Goal: Task Accomplishment & Management: Complete application form

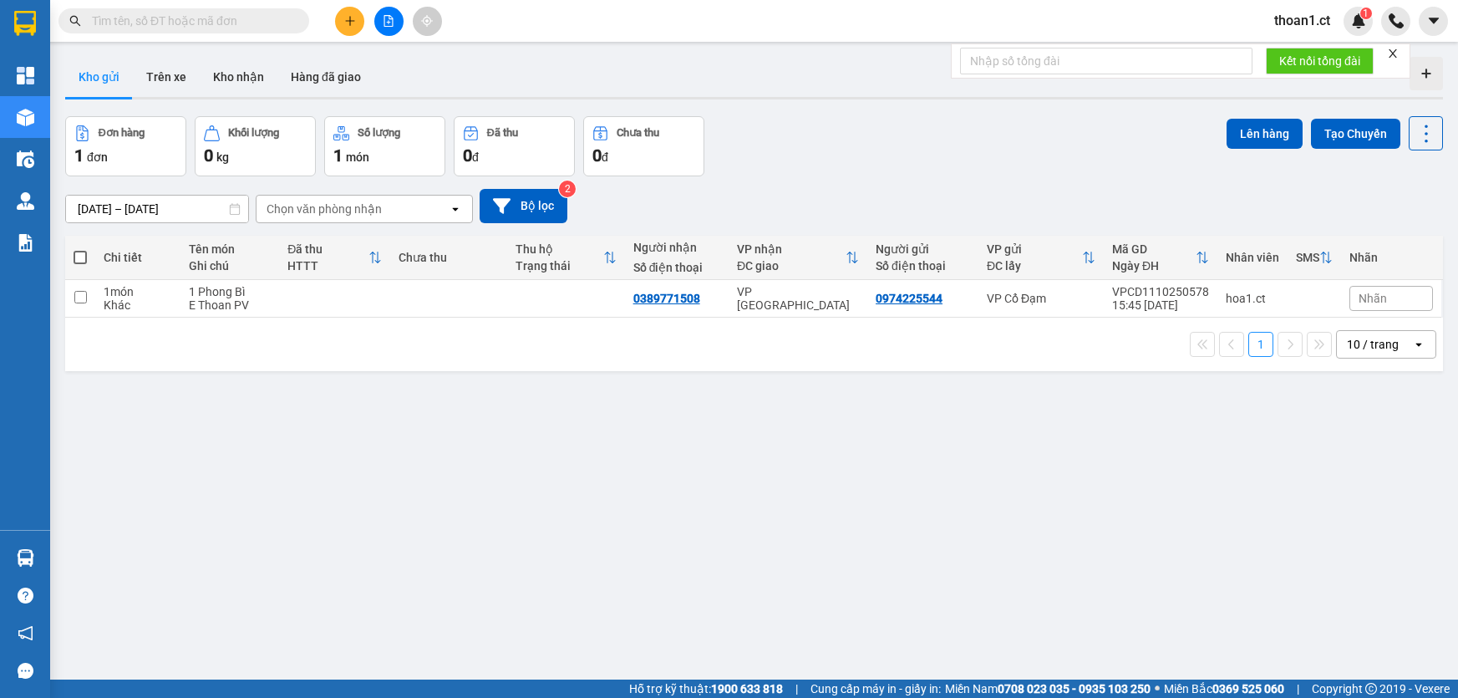
click at [205, 24] on input "text" at bounding box center [190, 21] width 197 height 18
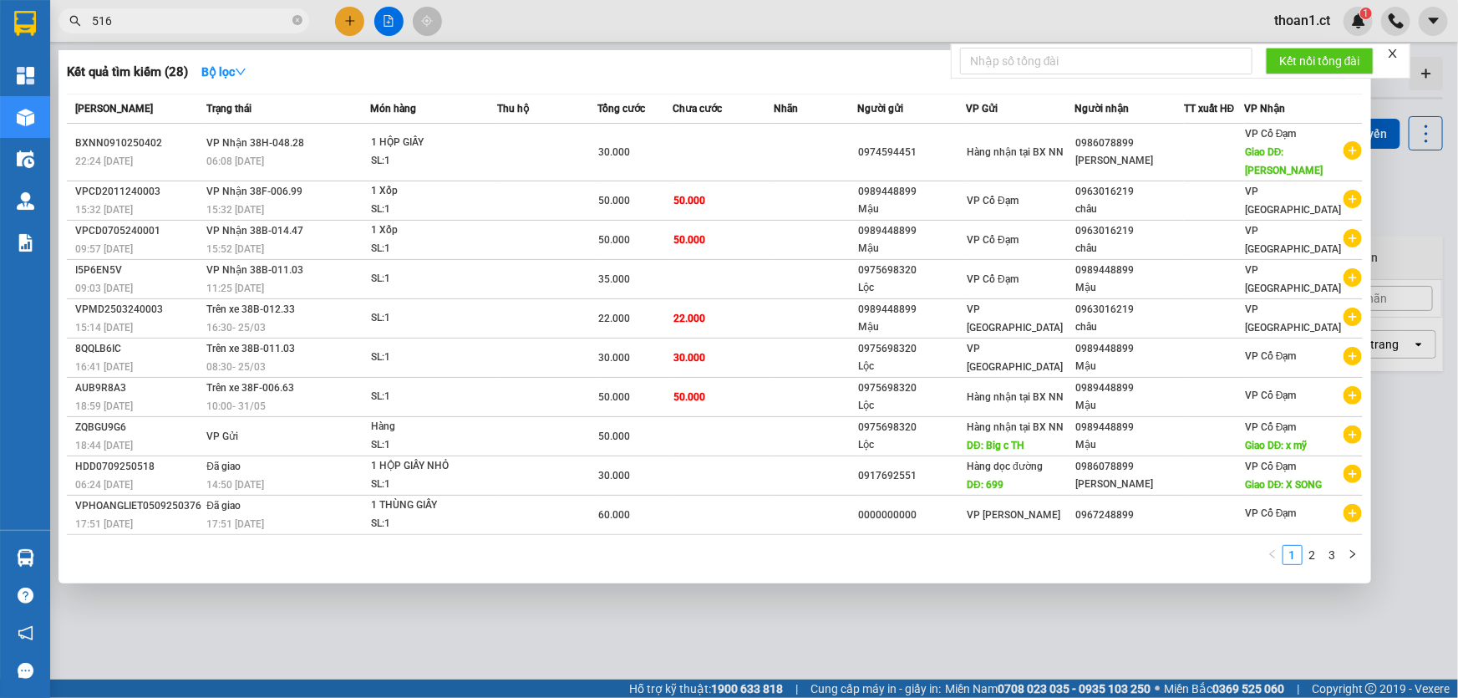
type input "5160"
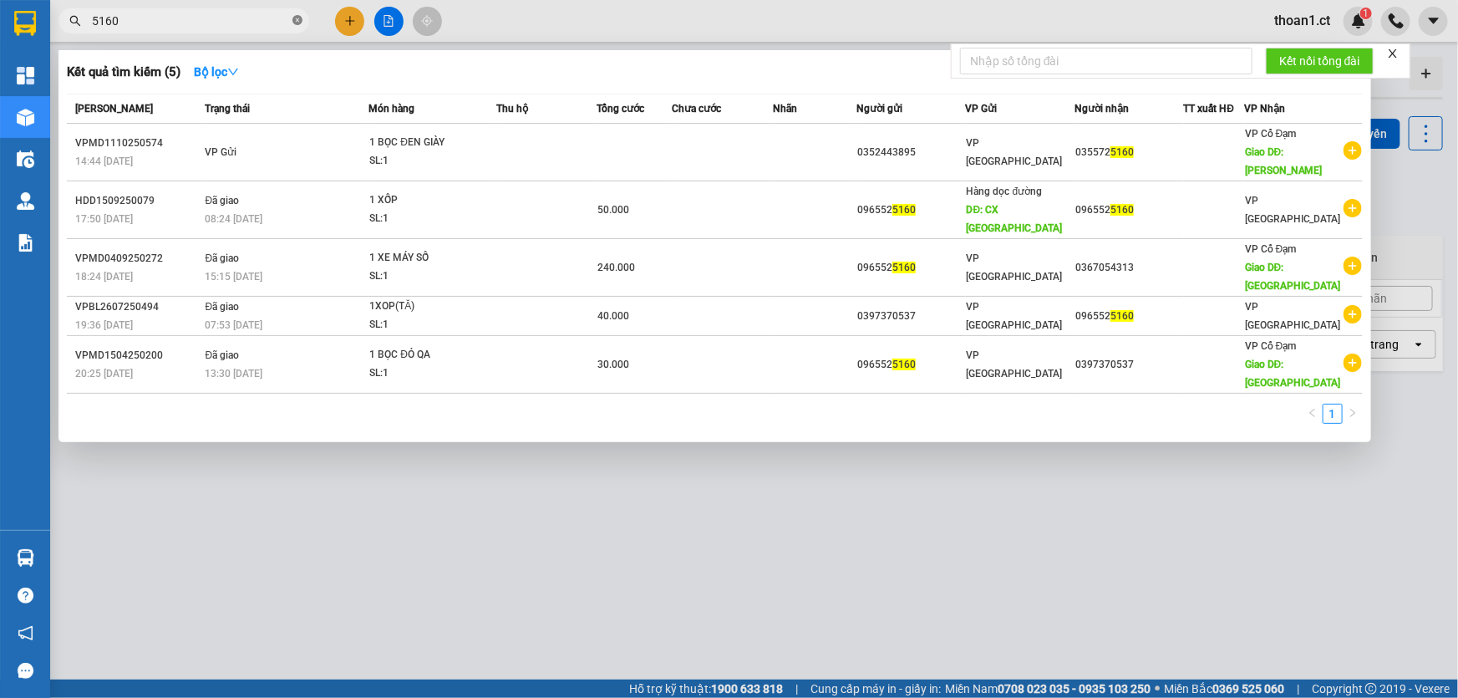
click at [300, 18] on icon "close-circle" at bounding box center [297, 20] width 10 height 10
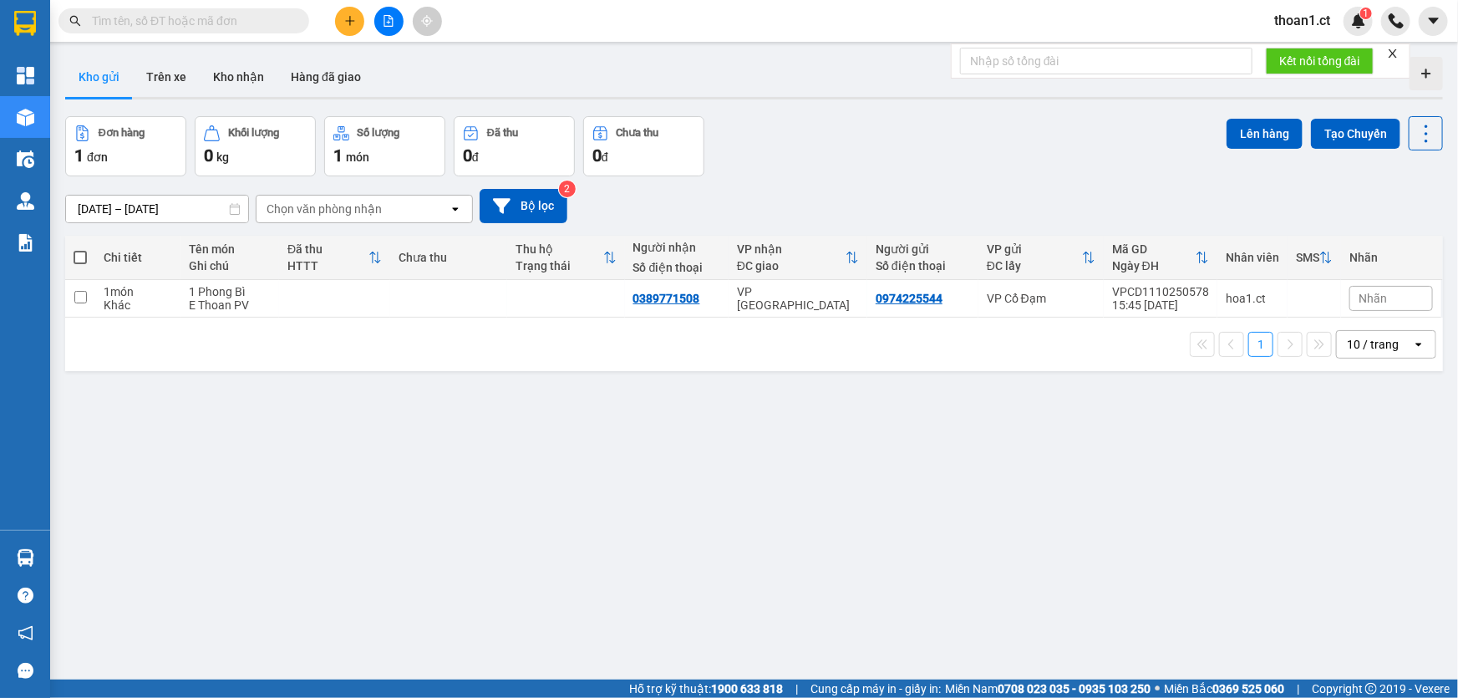
click at [236, 19] on input "text" at bounding box center [190, 21] width 197 height 18
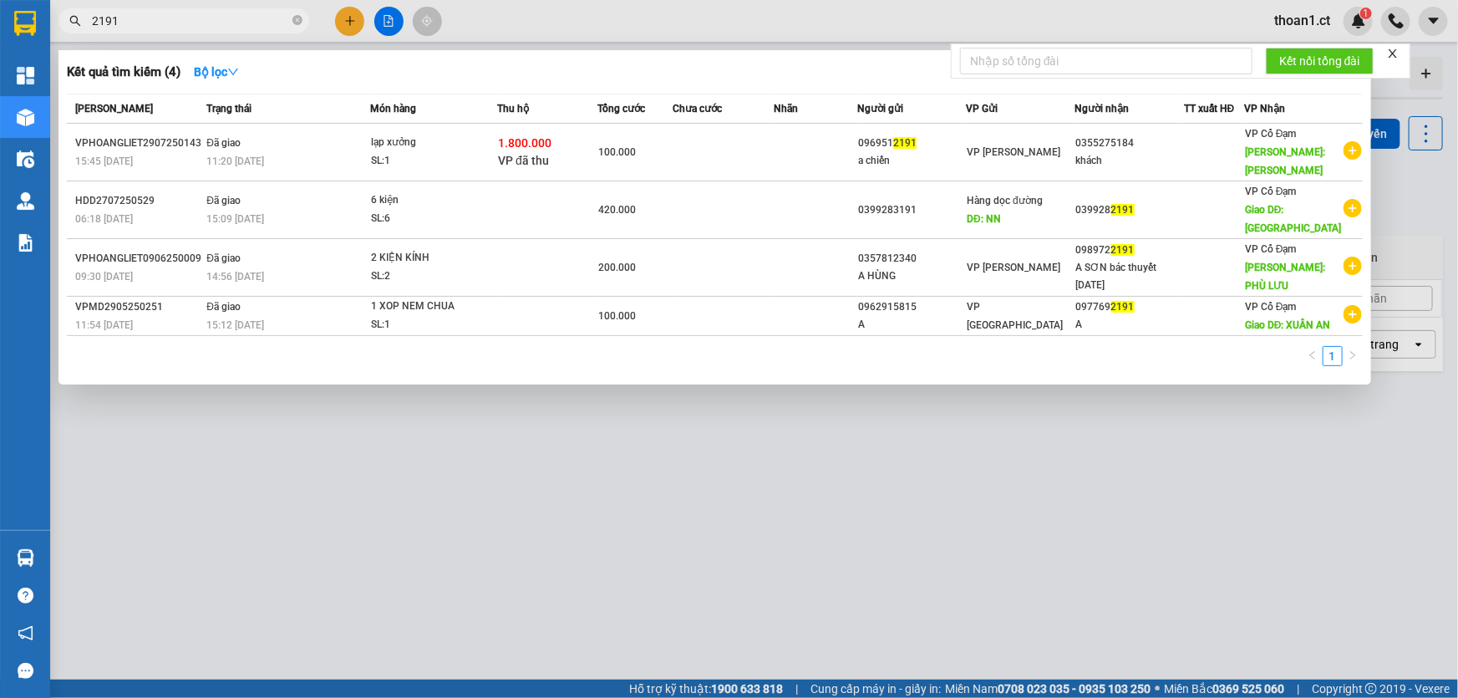
type input "2191"
click at [1394, 49] on icon "close" at bounding box center [1393, 54] width 12 height 12
click at [499, 11] on div at bounding box center [729, 349] width 1458 height 698
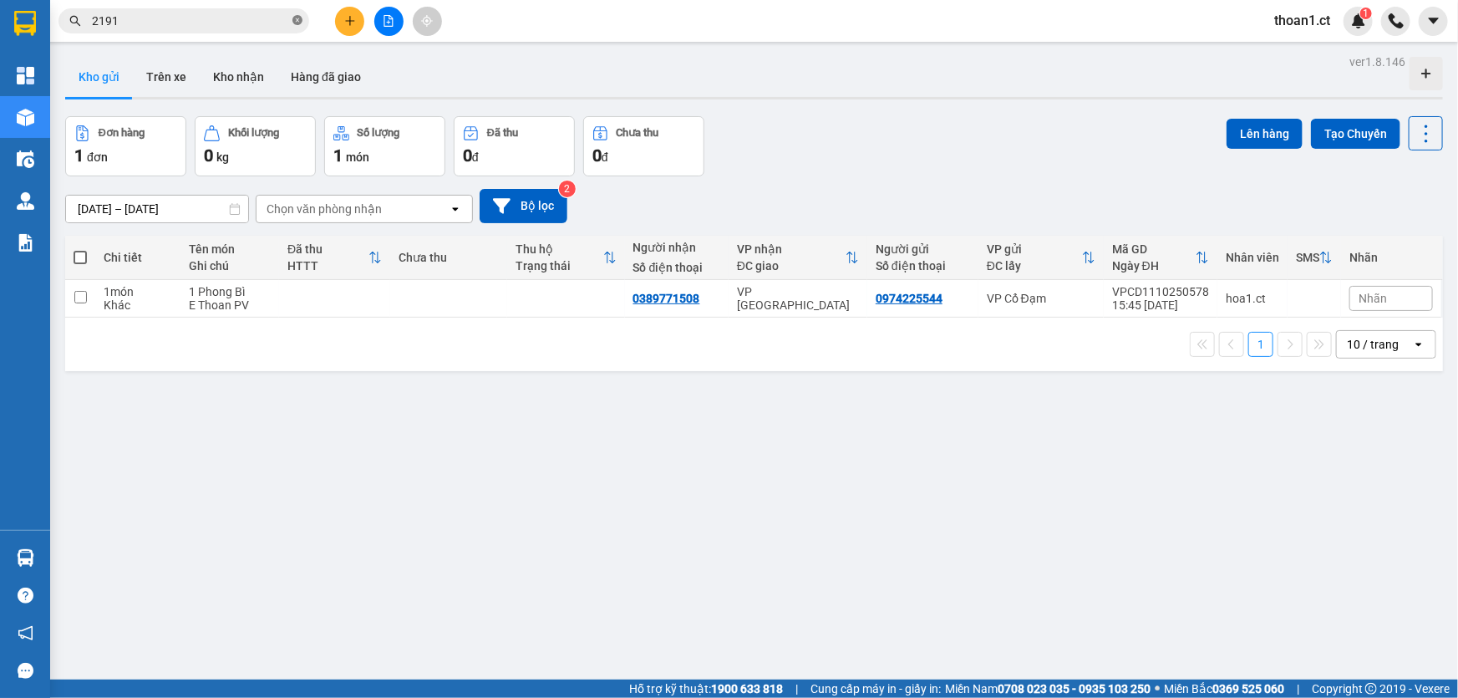
click at [293, 21] on icon "close-circle" at bounding box center [297, 20] width 10 height 10
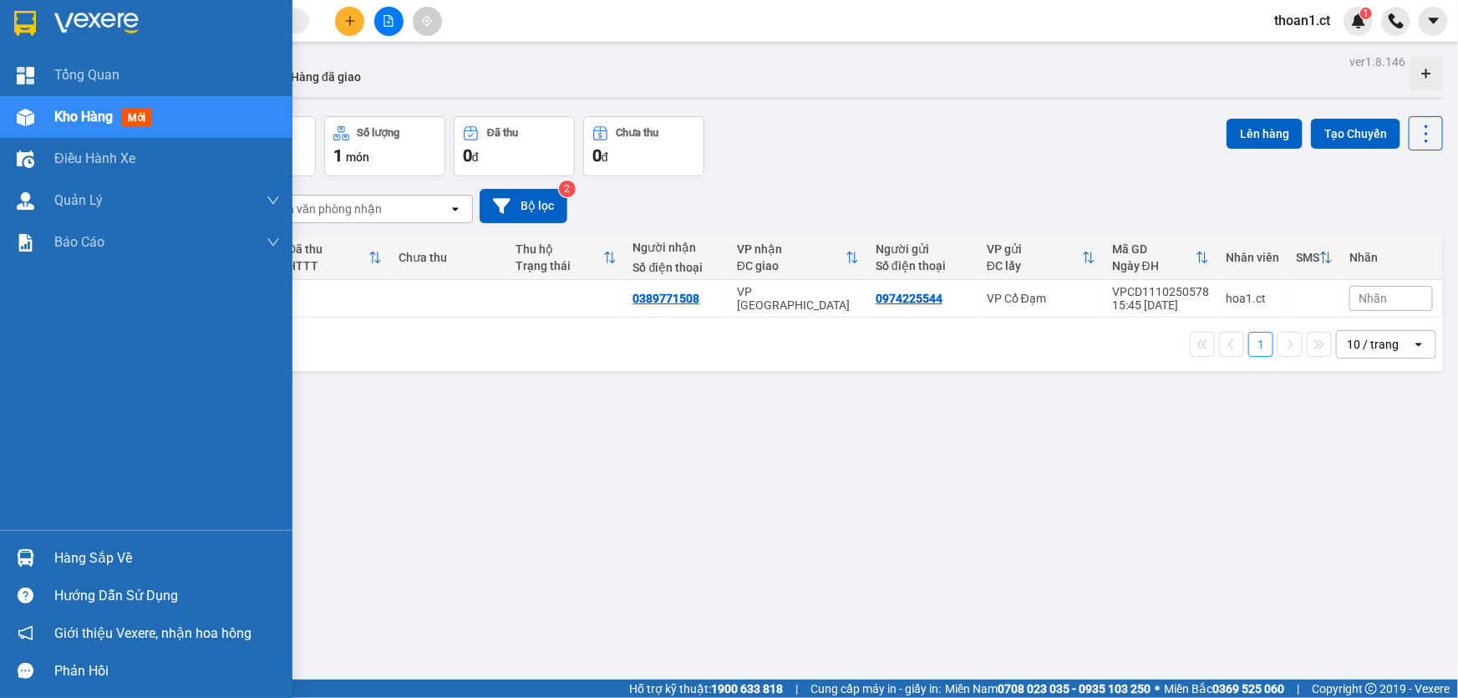
click at [141, 119] on span "mới" at bounding box center [136, 118] width 31 height 18
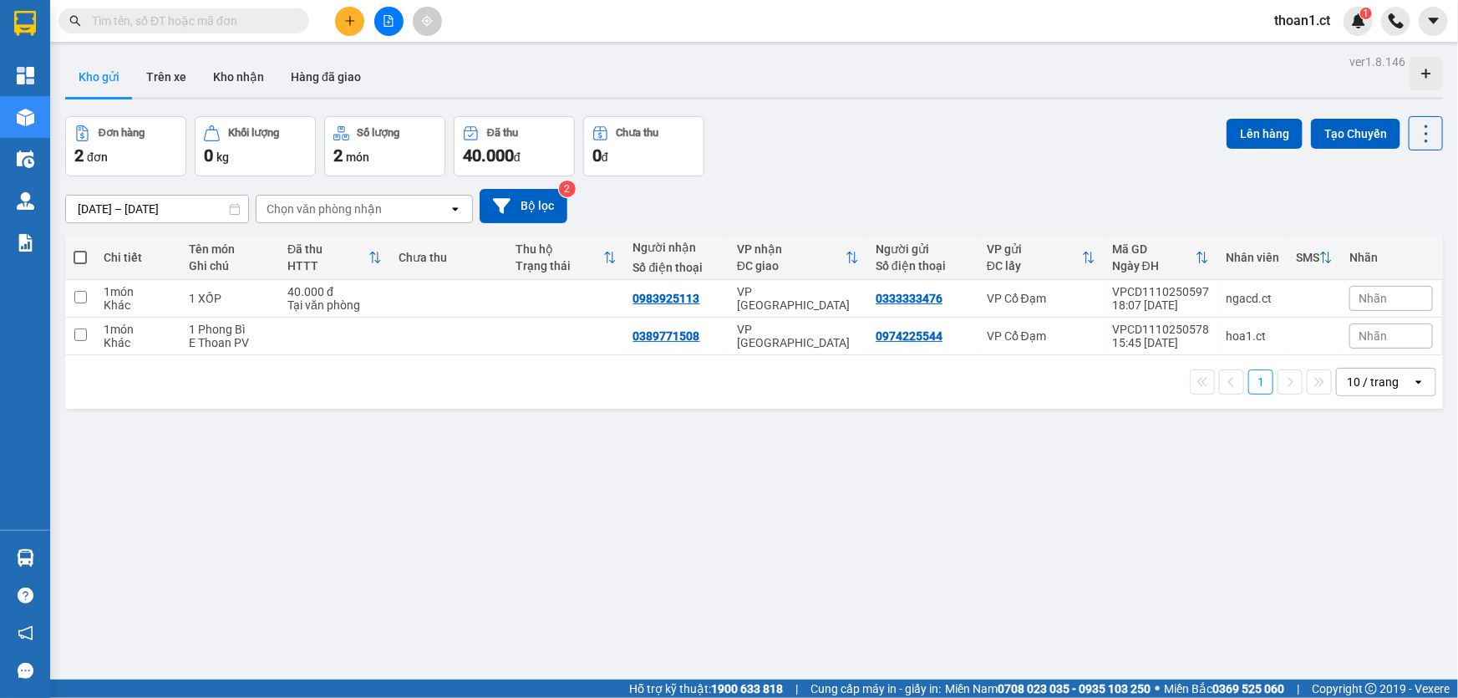
click at [133, 118] on button "Đơn hàng 2 đơn" at bounding box center [125, 146] width 121 height 60
click at [74, 292] on input "checkbox" at bounding box center [80, 297] width 13 height 13
checkbox input "true"
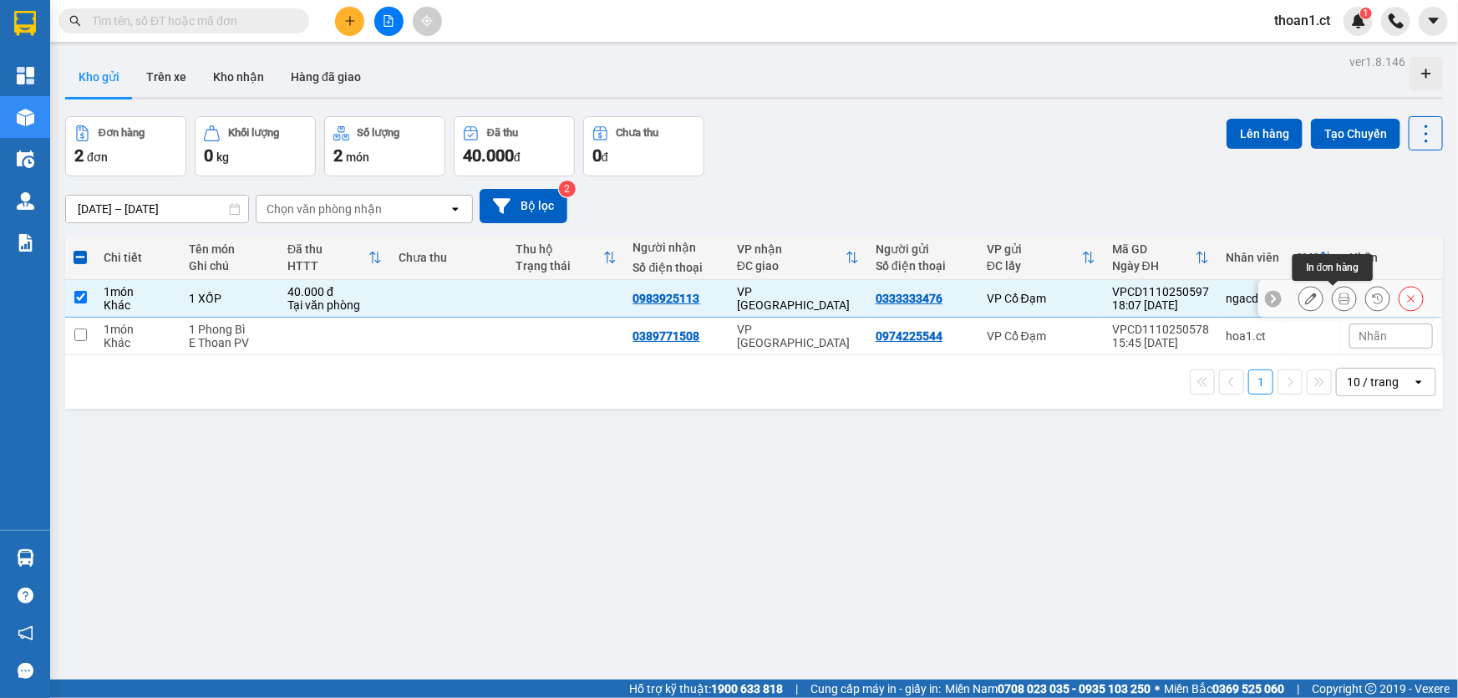
click at [1338, 300] on icon at bounding box center [1344, 298] width 12 height 12
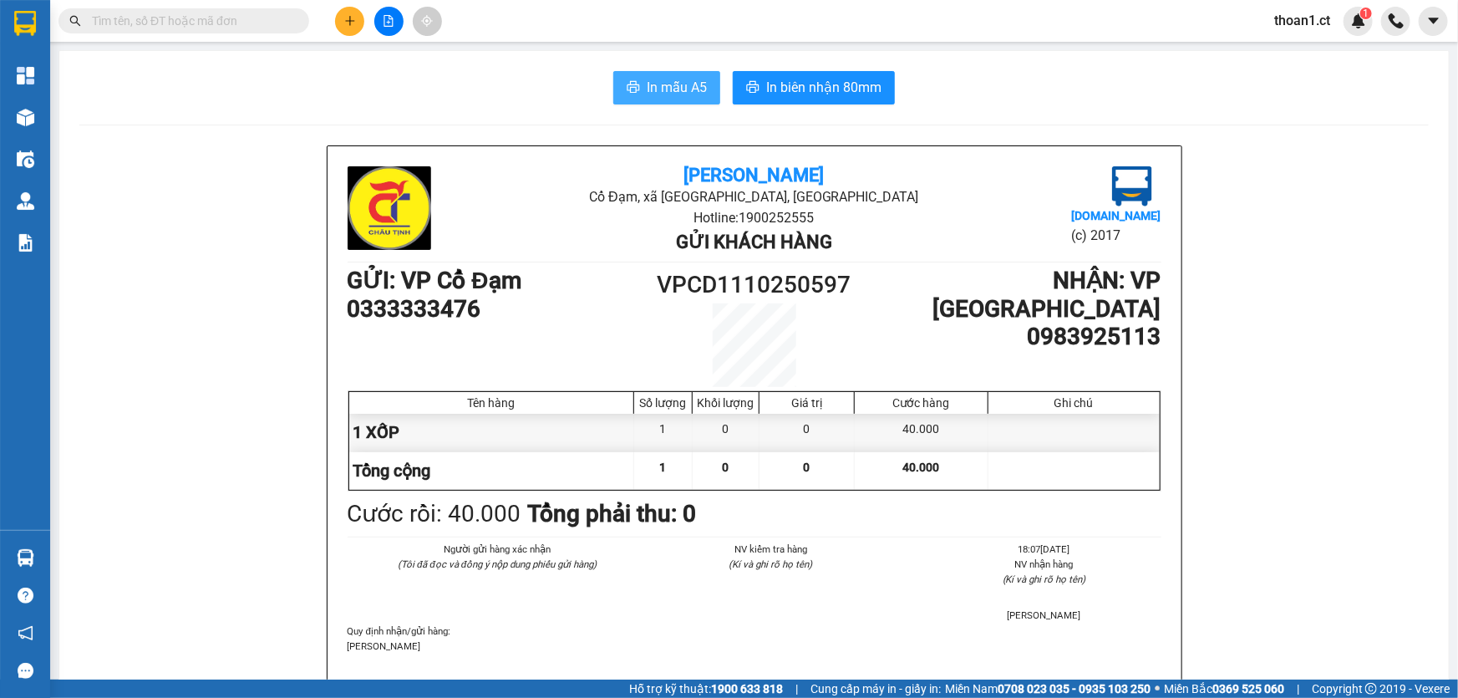
click at [647, 93] on span "In mẫu A5" at bounding box center [677, 87] width 60 height 21
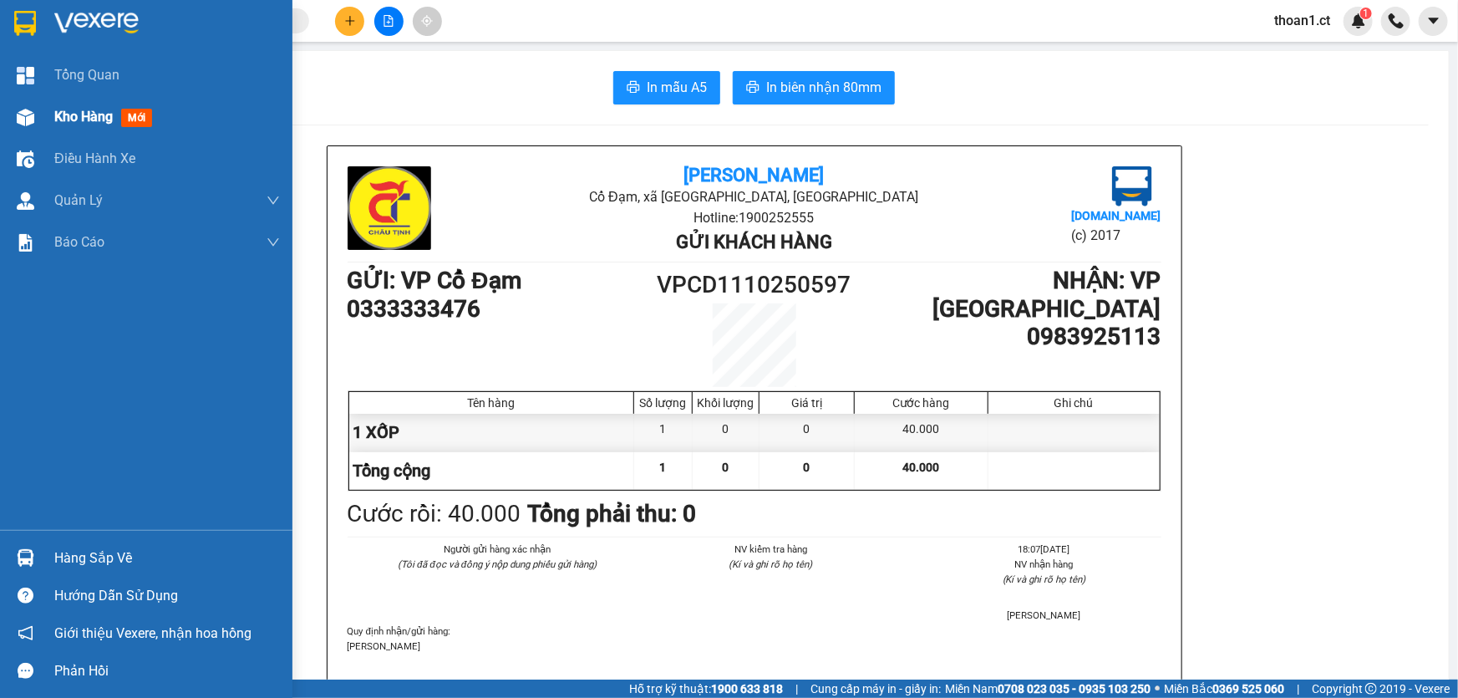
click at [134, 114] on span "mới" at bounding box center [136, 118] width 31 height 18
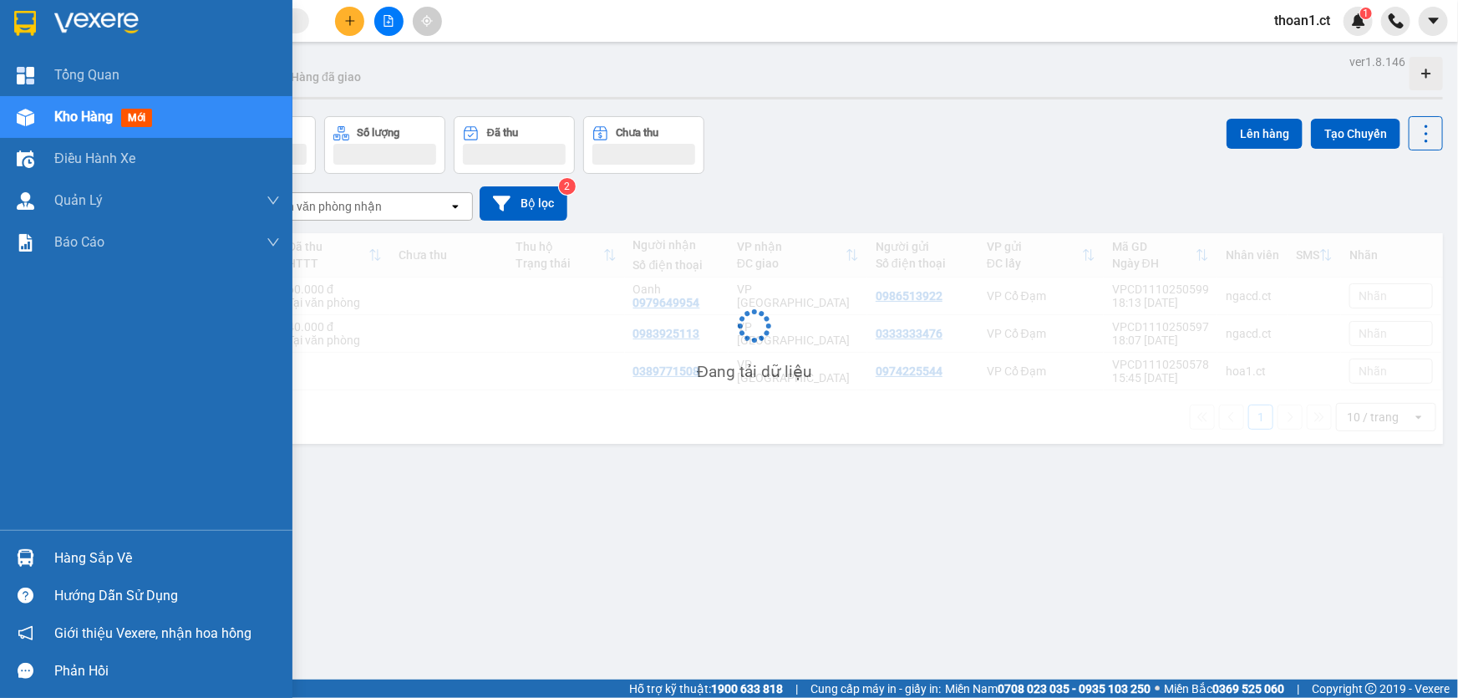
click at [134, 114] on span "mới" at bounding box center [136, 118] width 31 height 18
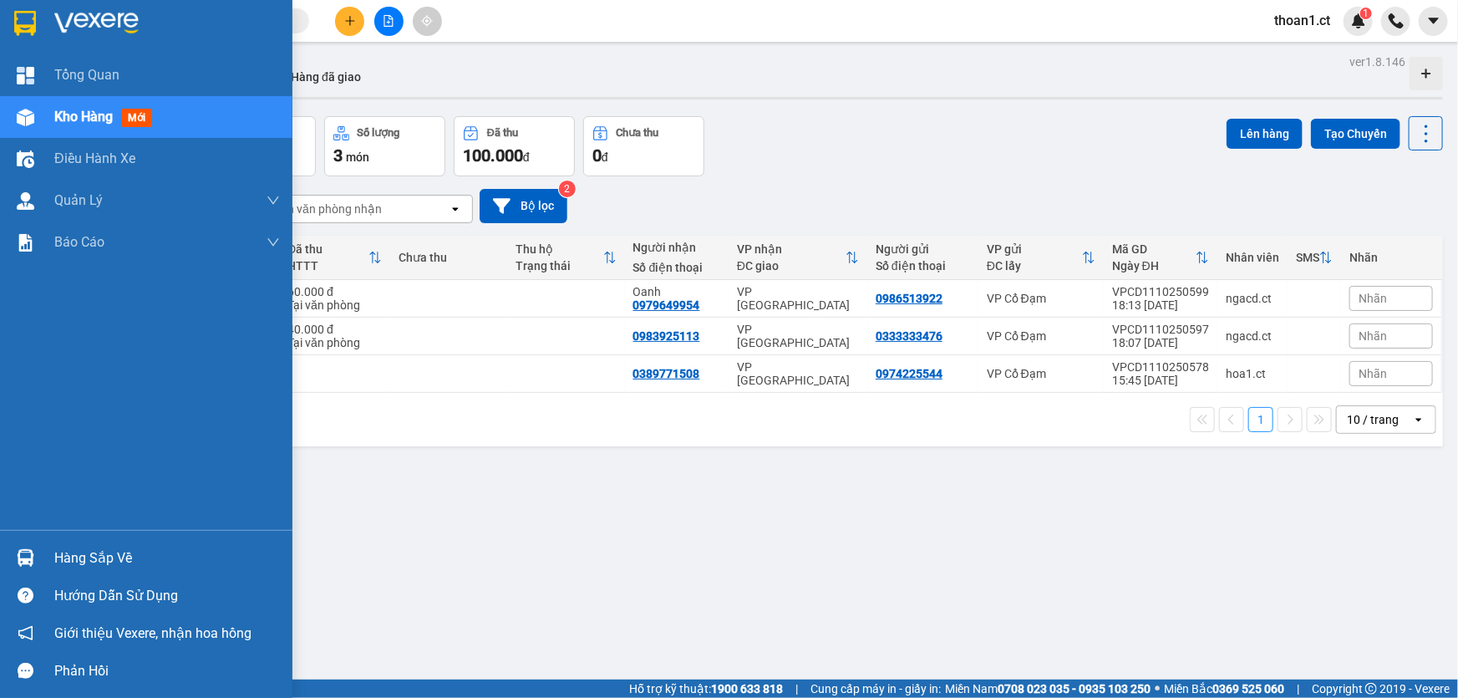
click at [134, 114] on span "mới" at bounding box center [136, 118] width 31 height 18
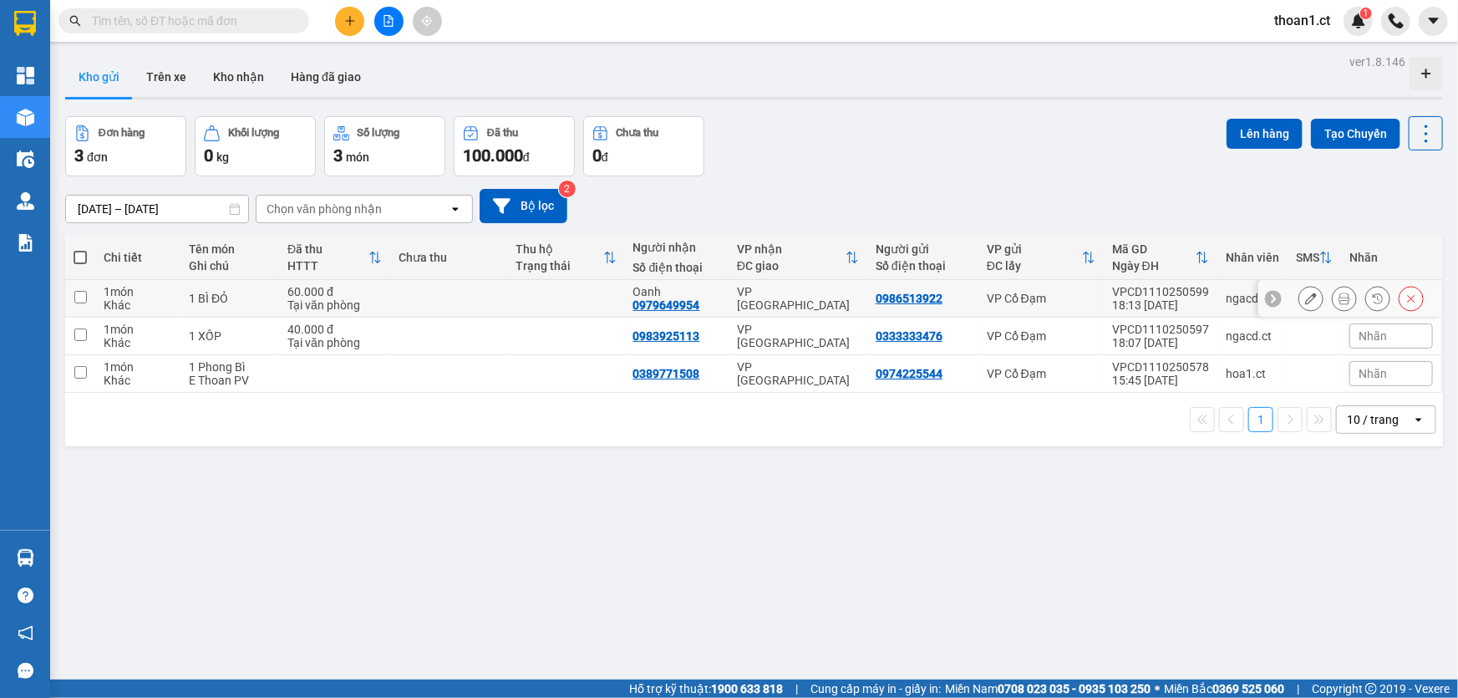
click at [84, 295] on input "checkbox" at bounding box center [80, 297] width 13 height 13
checkbox input "true"
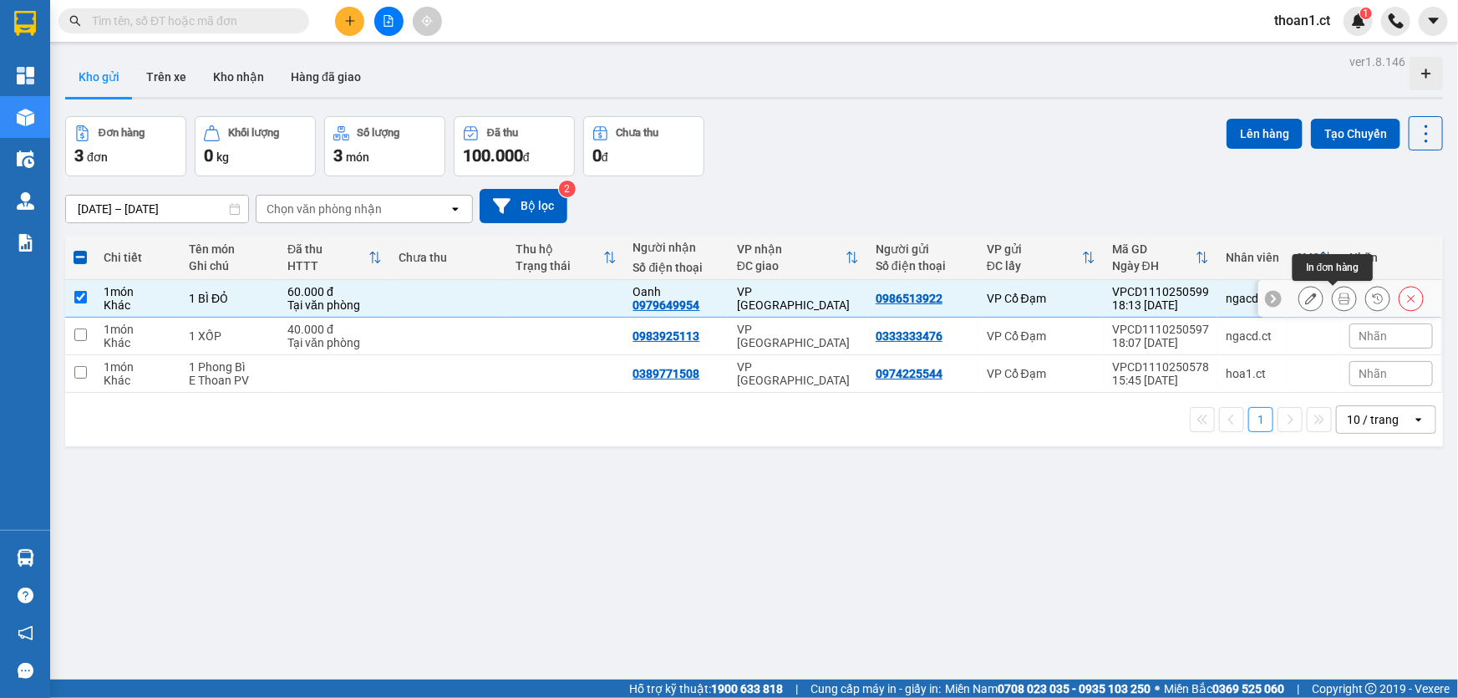
click at [1340, 296] on button at bounding box center [1343, 298] width 23 height 29
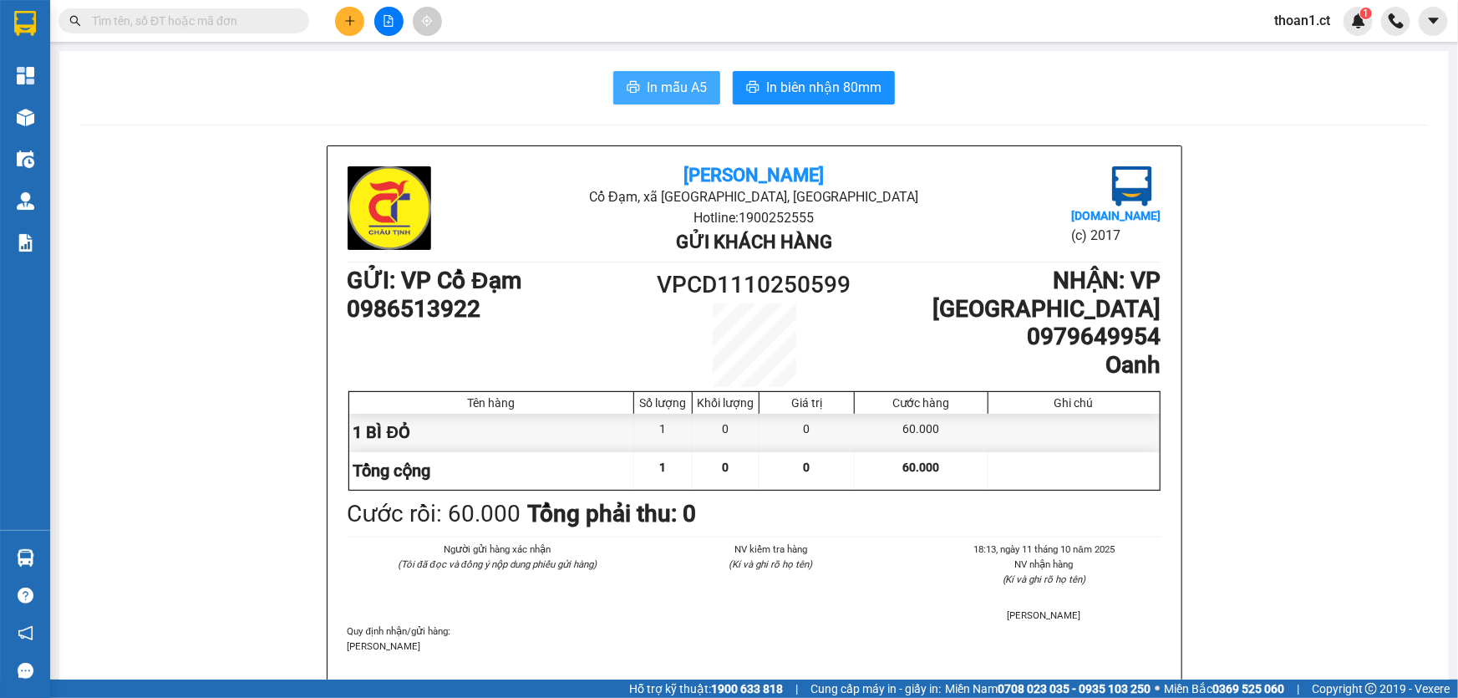
click at [654, 89] on span "In mẫu A5" at bounding box center [677, 87] width 60 height 21
click at [348, 17] on icon "plus" at bounding box center [350, 21] width 12 height 12
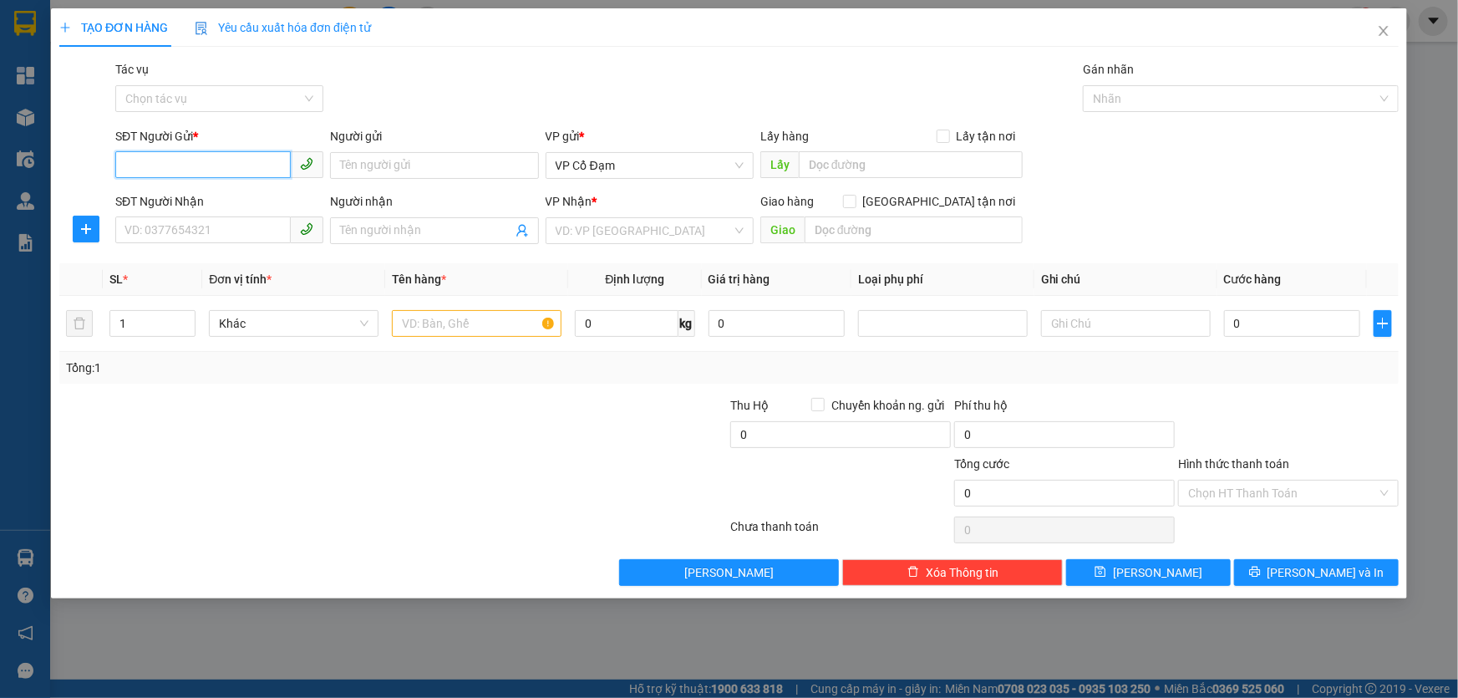
click at [233, 159] on input "SĐT Người Gửi *" at bounding box center [202, 164] width 175 height 27
paste input "0325763754"
type input "0325763754"
click at [170, 233] on input "SĐT Người Nhận" at bounding box center [202, 229] width 175 height 27
paste input "0979399732"
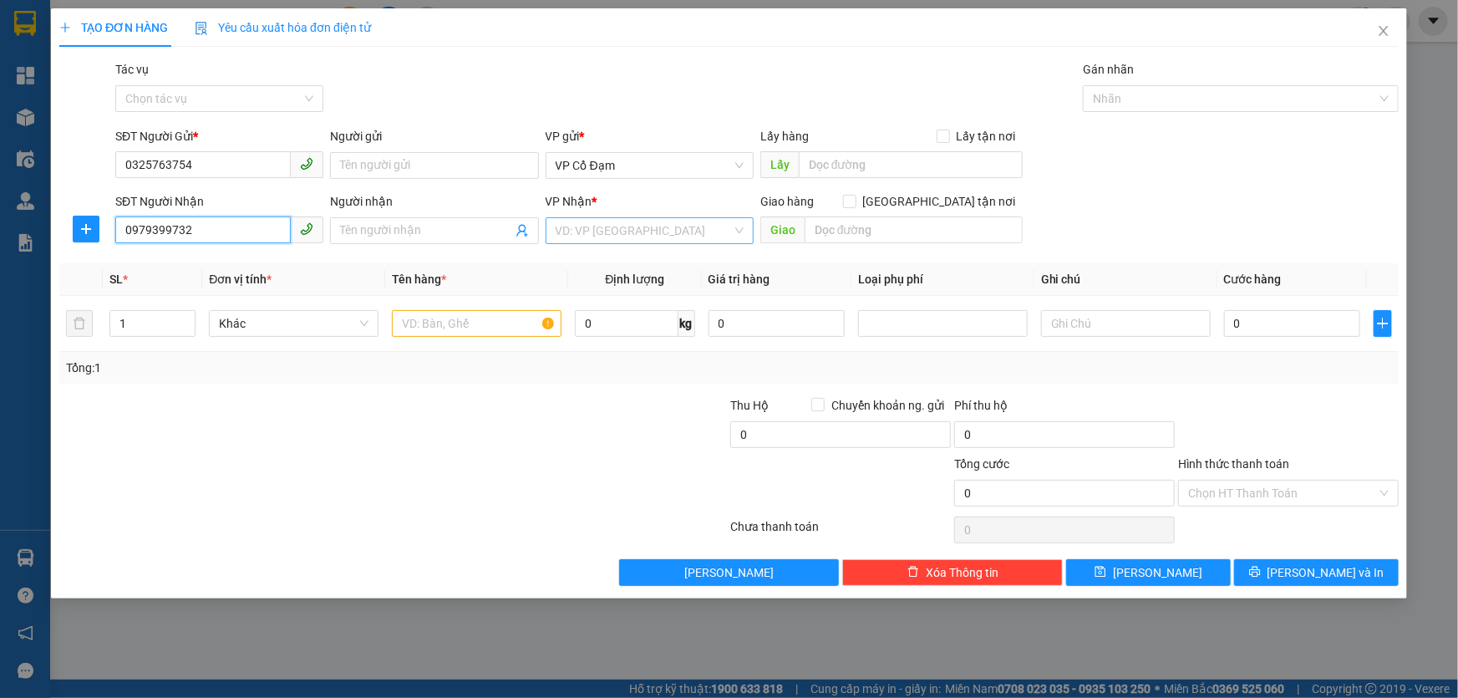
type input "0979399732"
click at [596, 235] on input "search" at bounding box center [644, 230] width 176 height 25
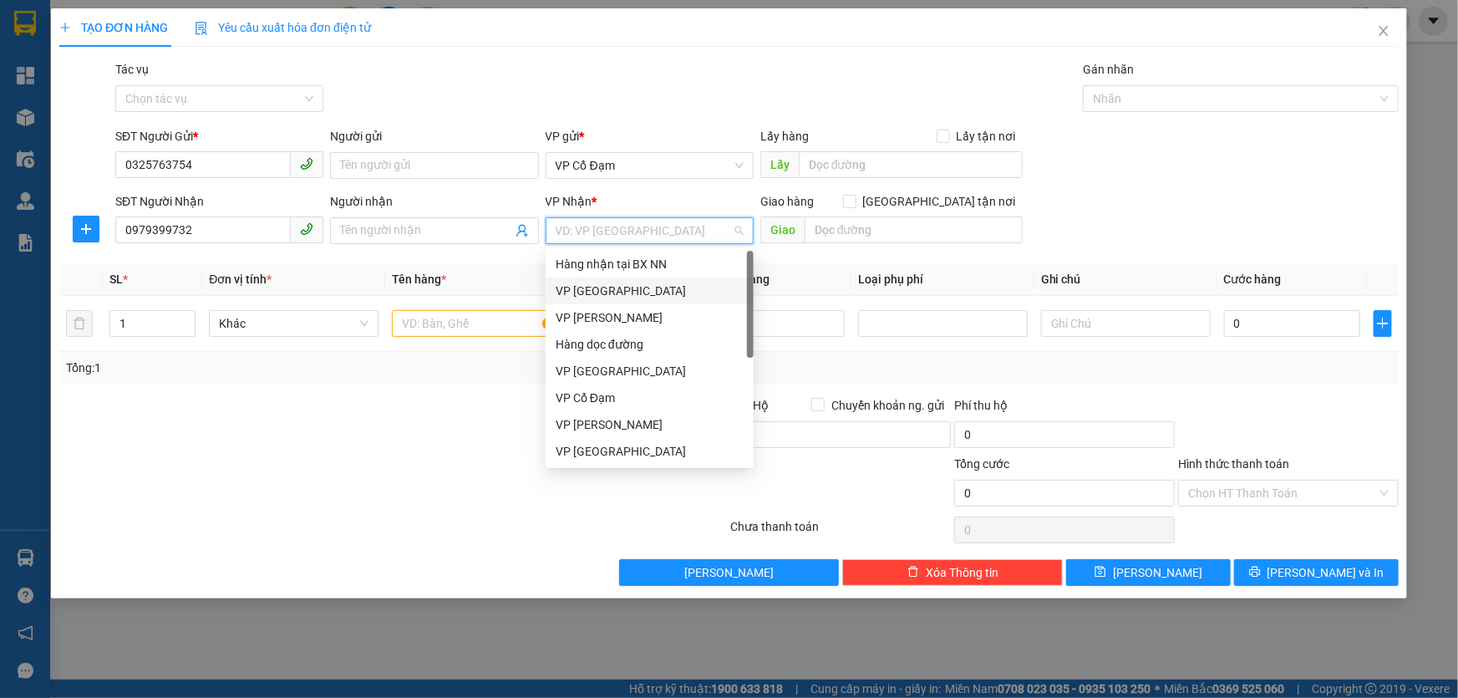
click at [611, 292] on div "VP [GEOGRAPHIC_DATA]" at bounding box center [650, 291] width 188 height 18
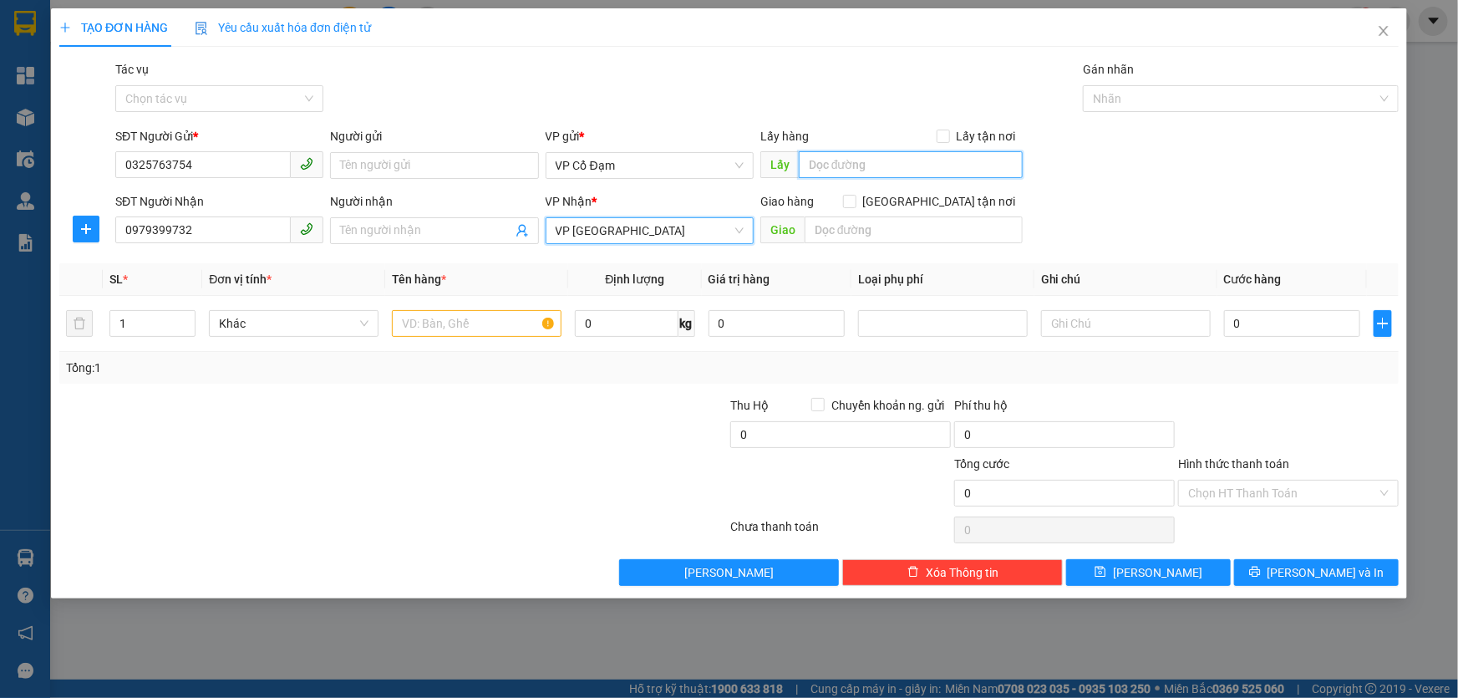
click at [873, 167] on input "text" at bounding box center [911, 164] width 224 height 27
type input "CX X PHỔ"
click at [457, 331] on input "text" at bounding box center [477, 323] width 170 height 27
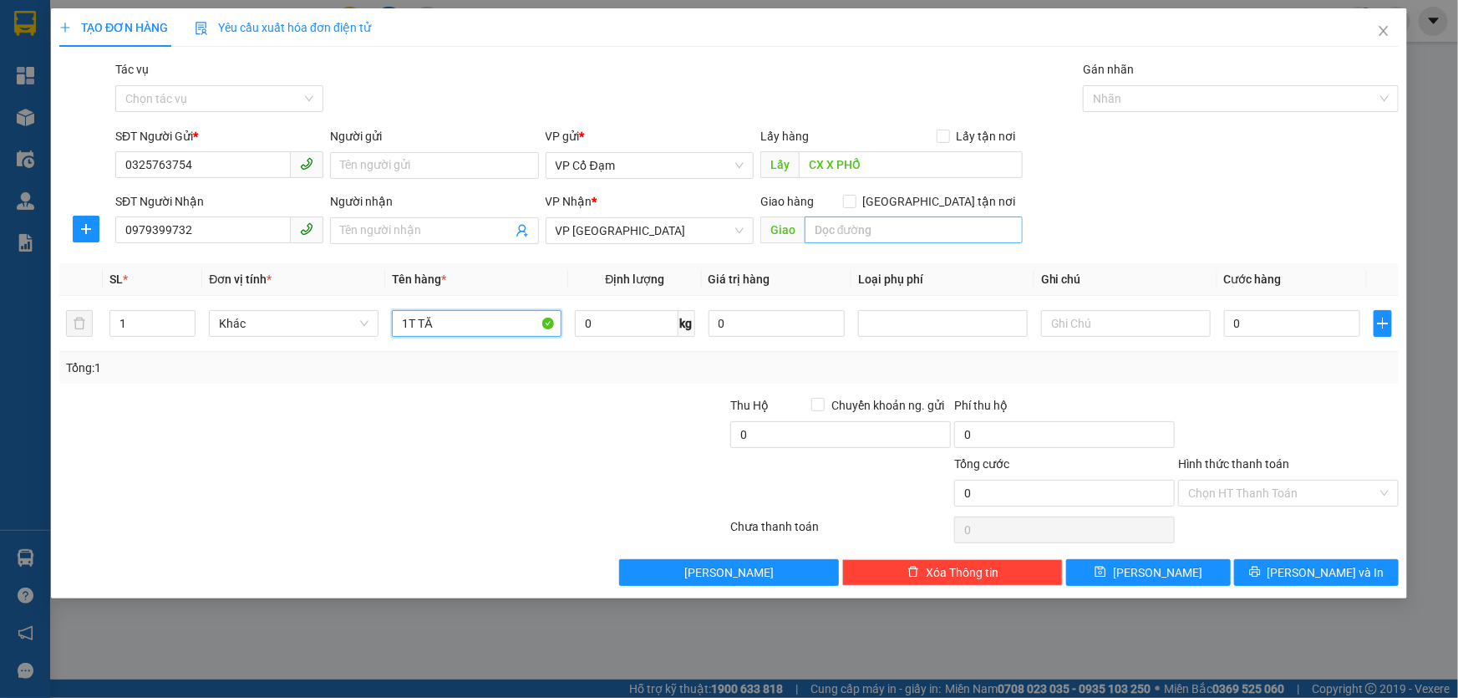
type input "1T TĂ"
click at [886, 239] on input "text" at bounding box center [913, 229] width 218 height 27
type input "NHỜ SHIP"
click at [249, 90] on input "Tác vụ" at bounding box center [213, 98] width 176 height 25
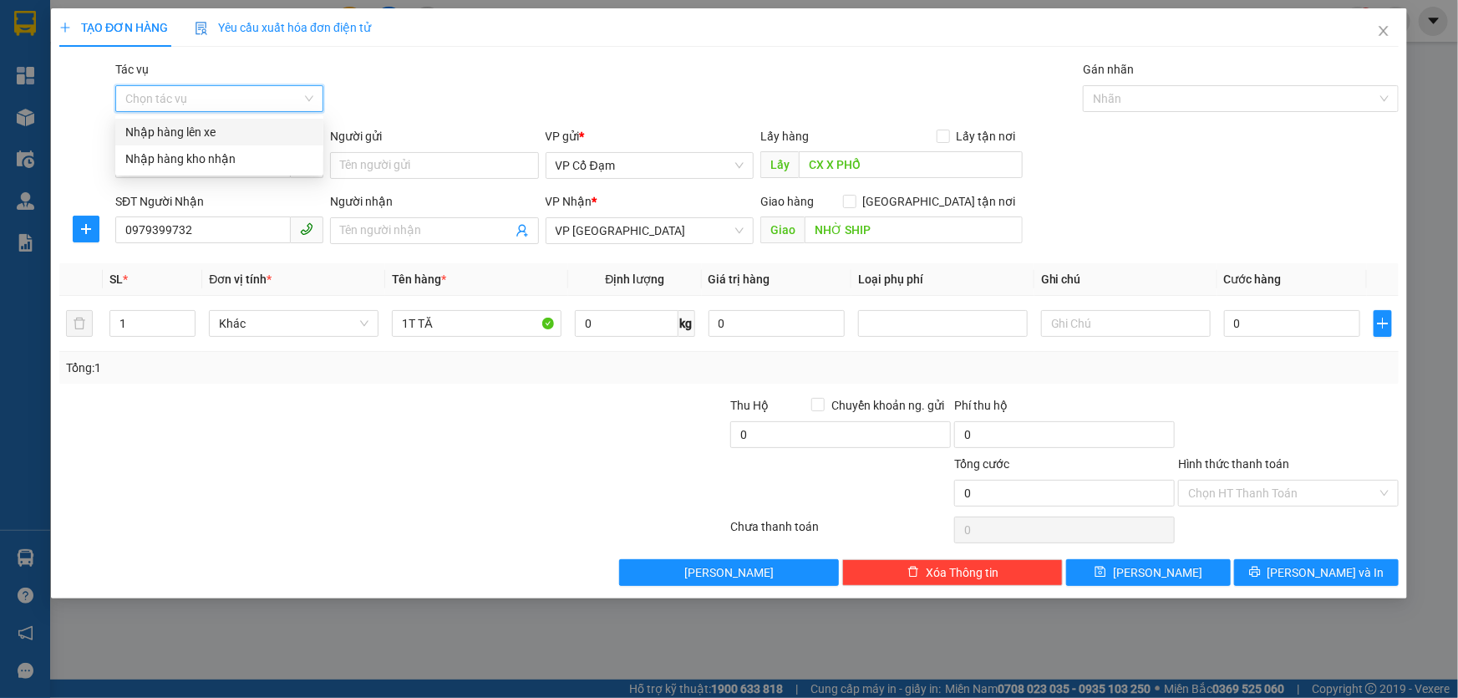
click at [216, 135] on div "Nhập hàng lên xe" at bounding box center [219, 132] width 188 height 18
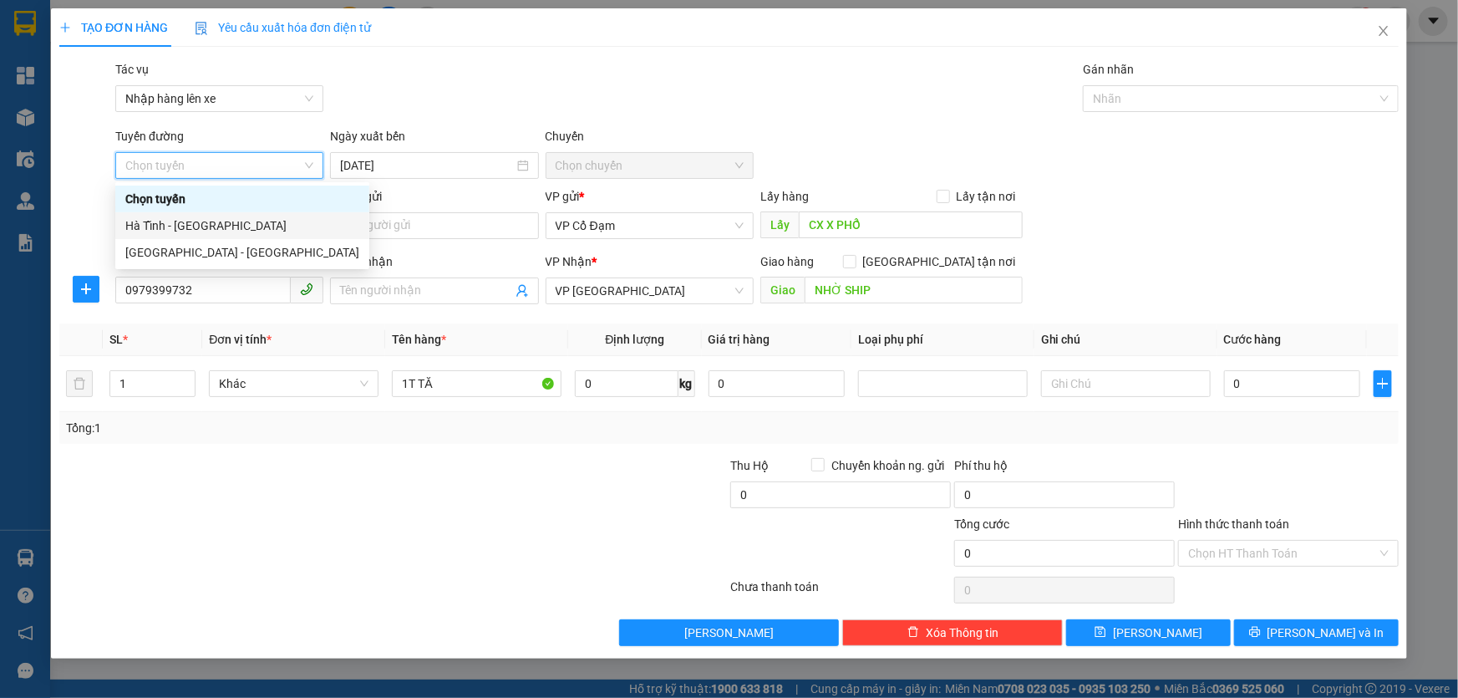
click at [199, 228] on div "Hà Tĩnh - Hà Nội" at bounding box center [242, 225] width 234 height 18
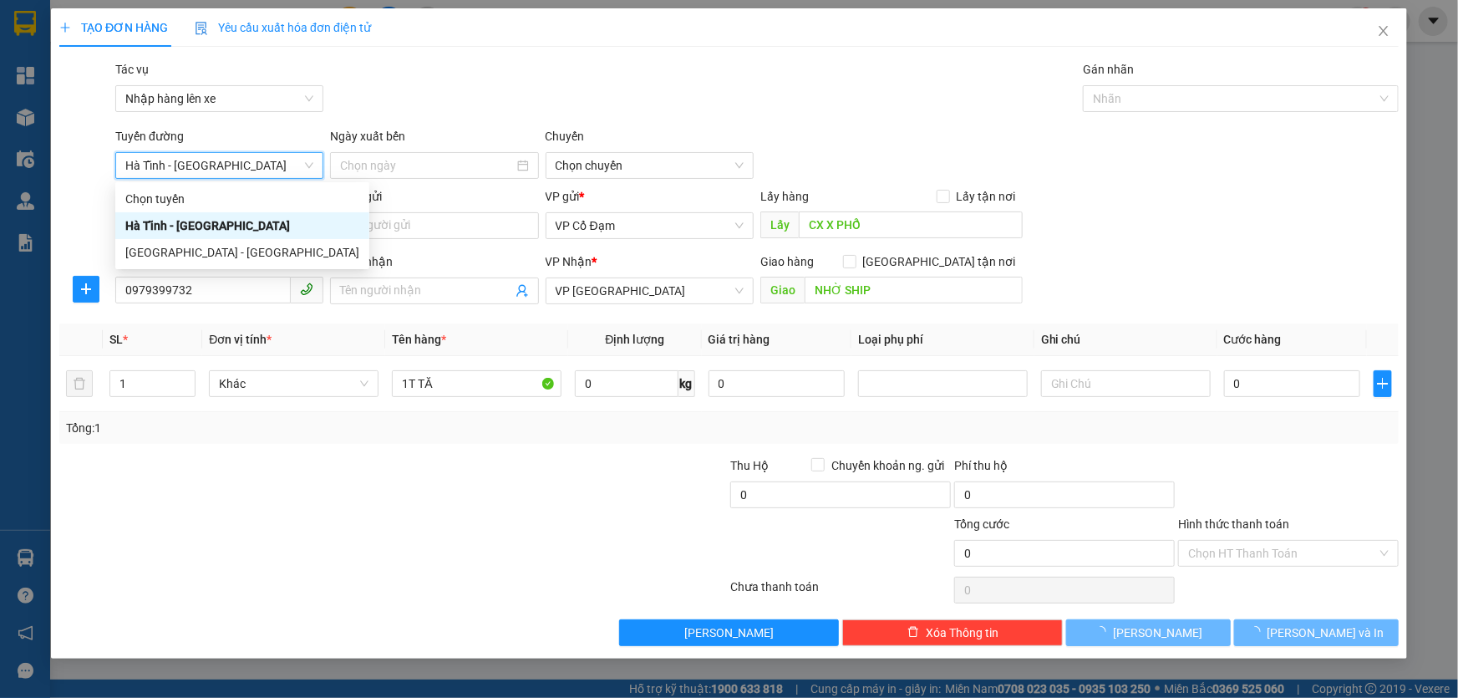
type input "11/10/2025"
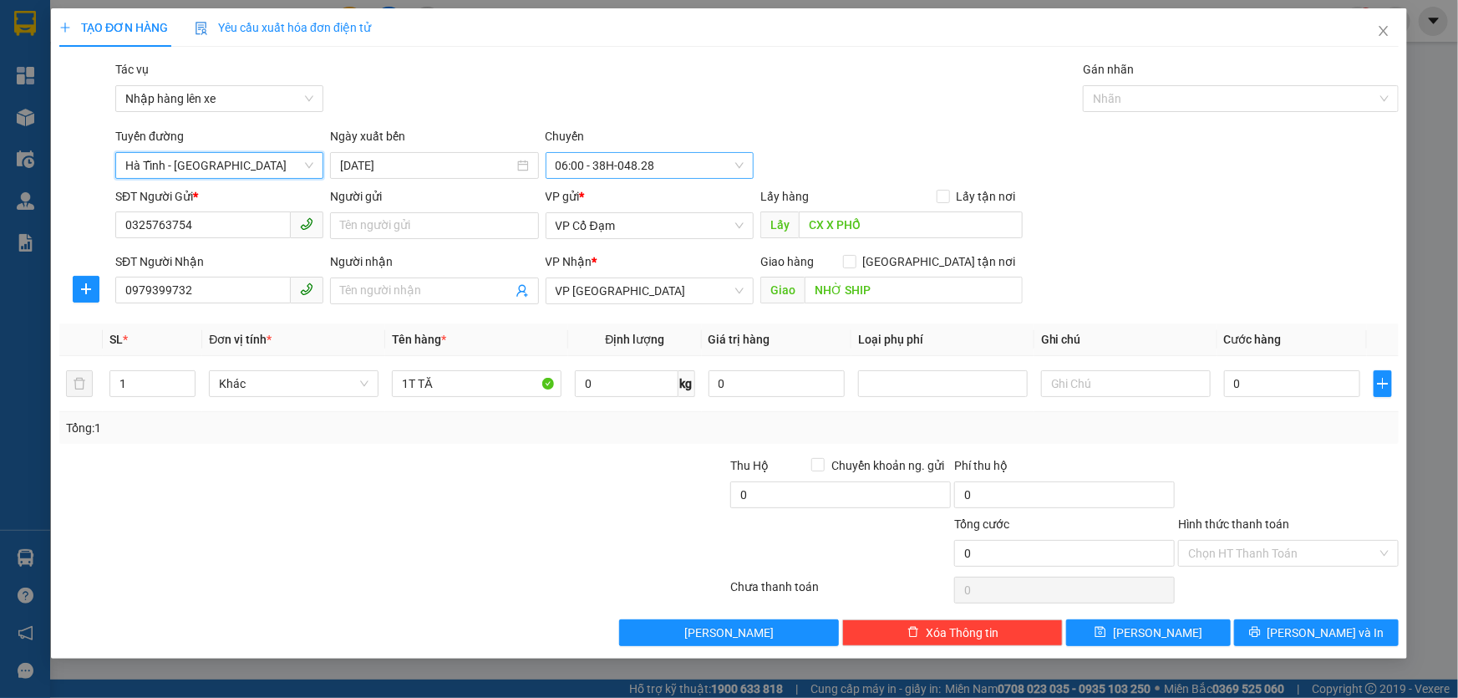
click at [633, 164] on span "06:00 - 38H-048.28" at bounding box center [650, 165] width 188 height 25
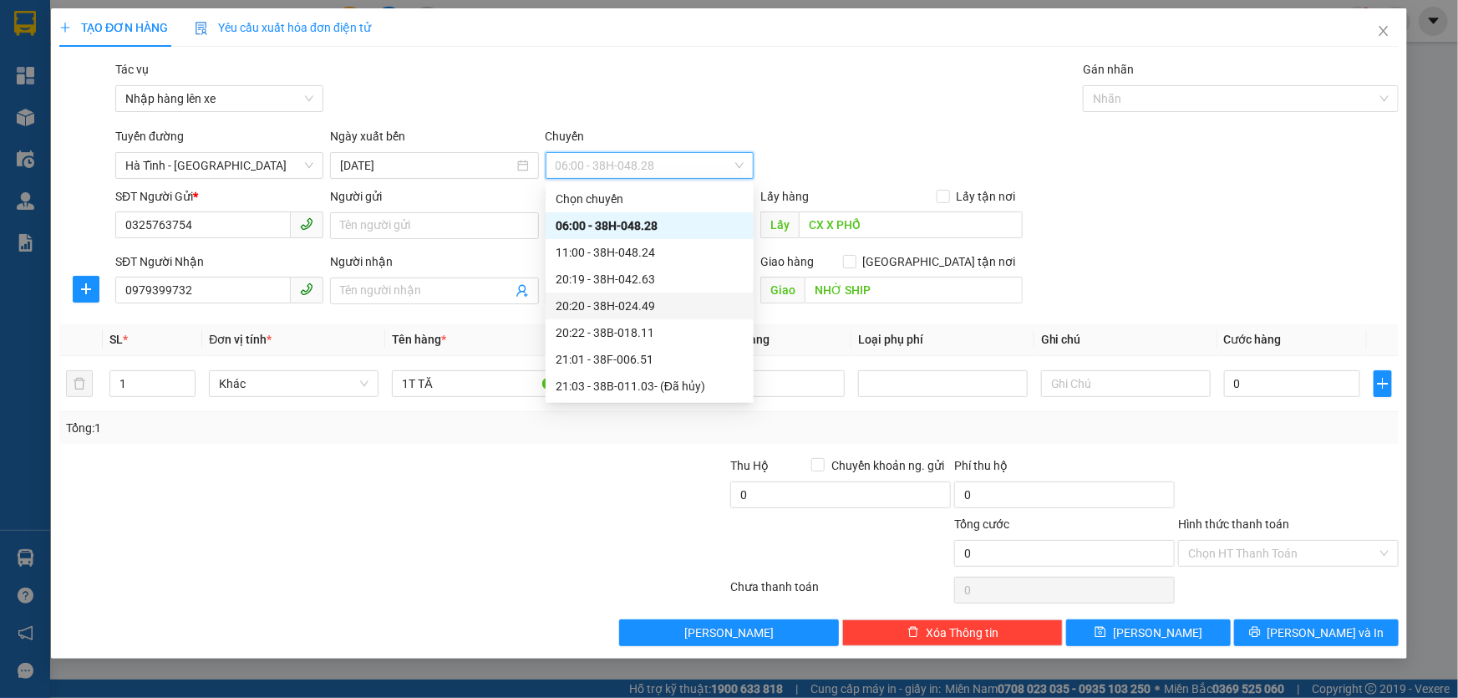
click at [643, 309] on div "20:20 - 38H-024.49" at bounding box center [650, 306] width 188 height 18
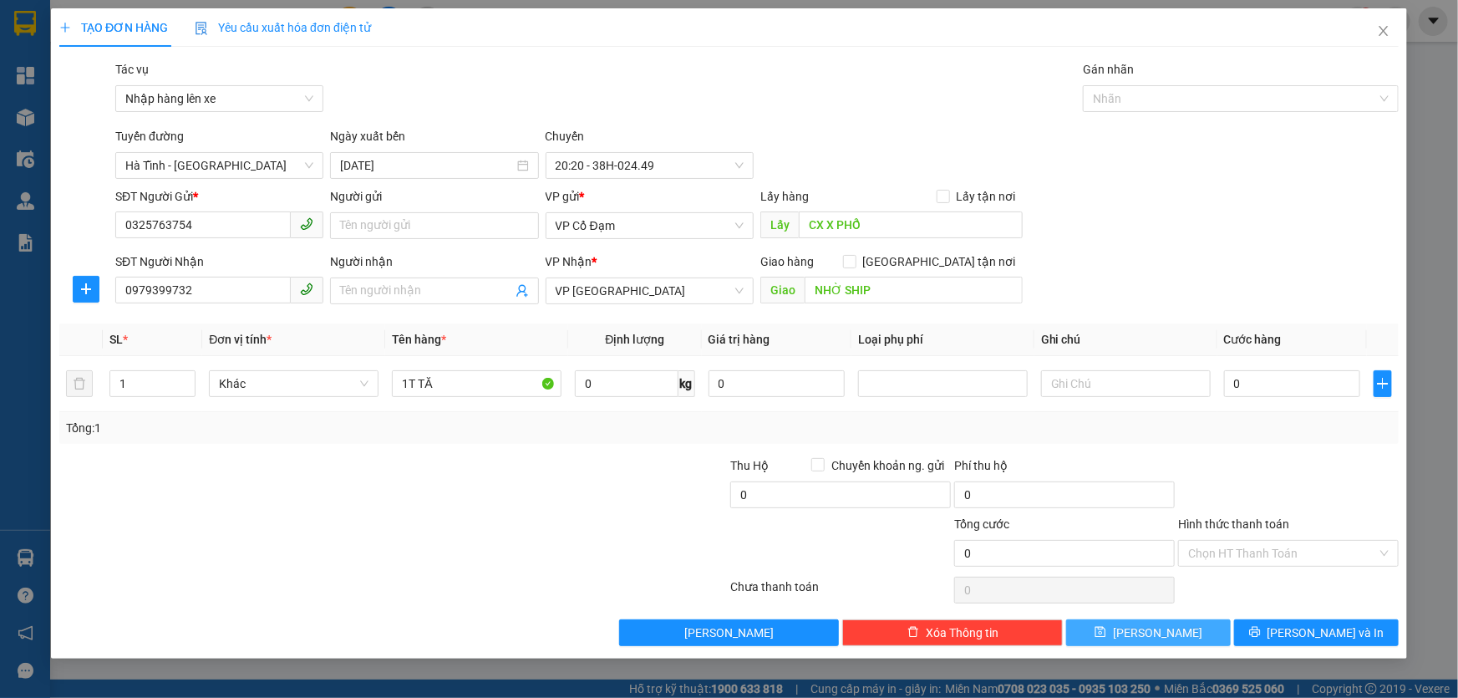
click at [1207, 633] on button "Lưu" at bounding box center [1148, 632] width 165 height 27
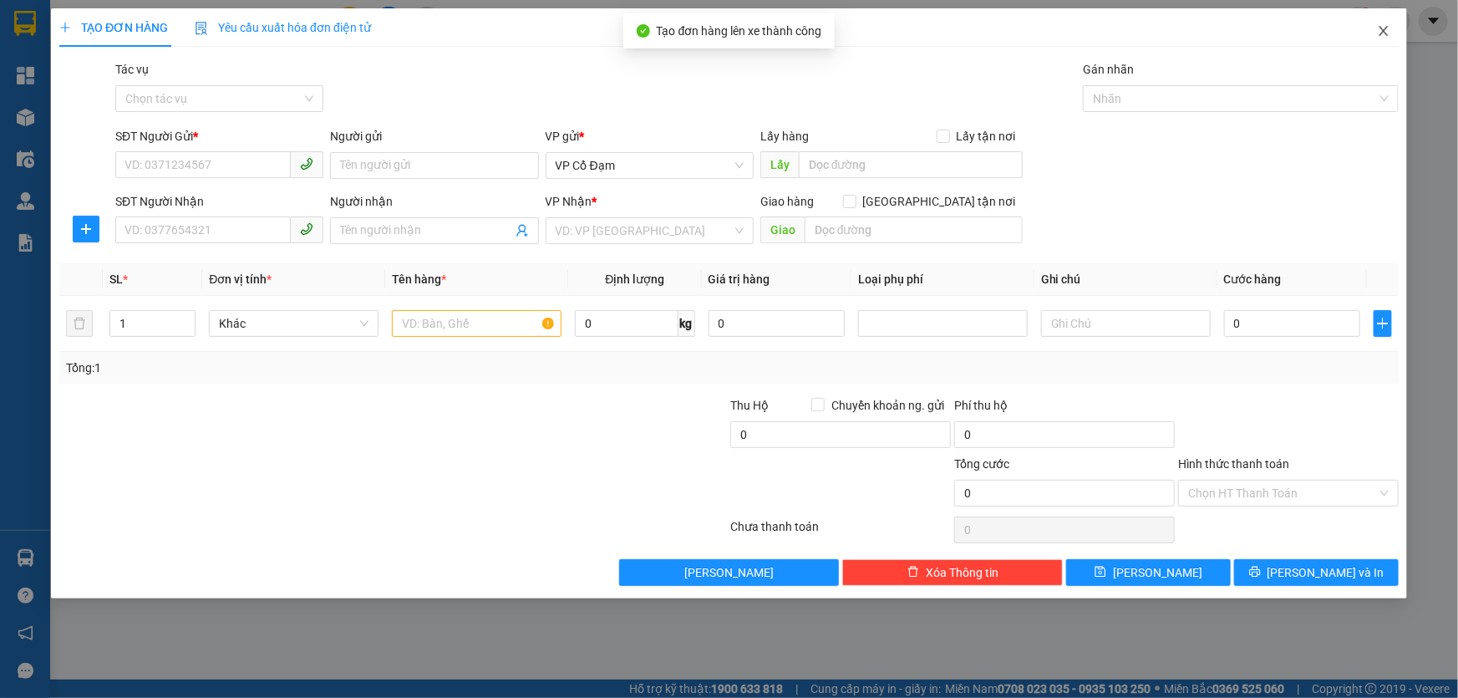
click at [1381, 31] on icon "close" at bounding box center [1383, 30] width 13 height 13
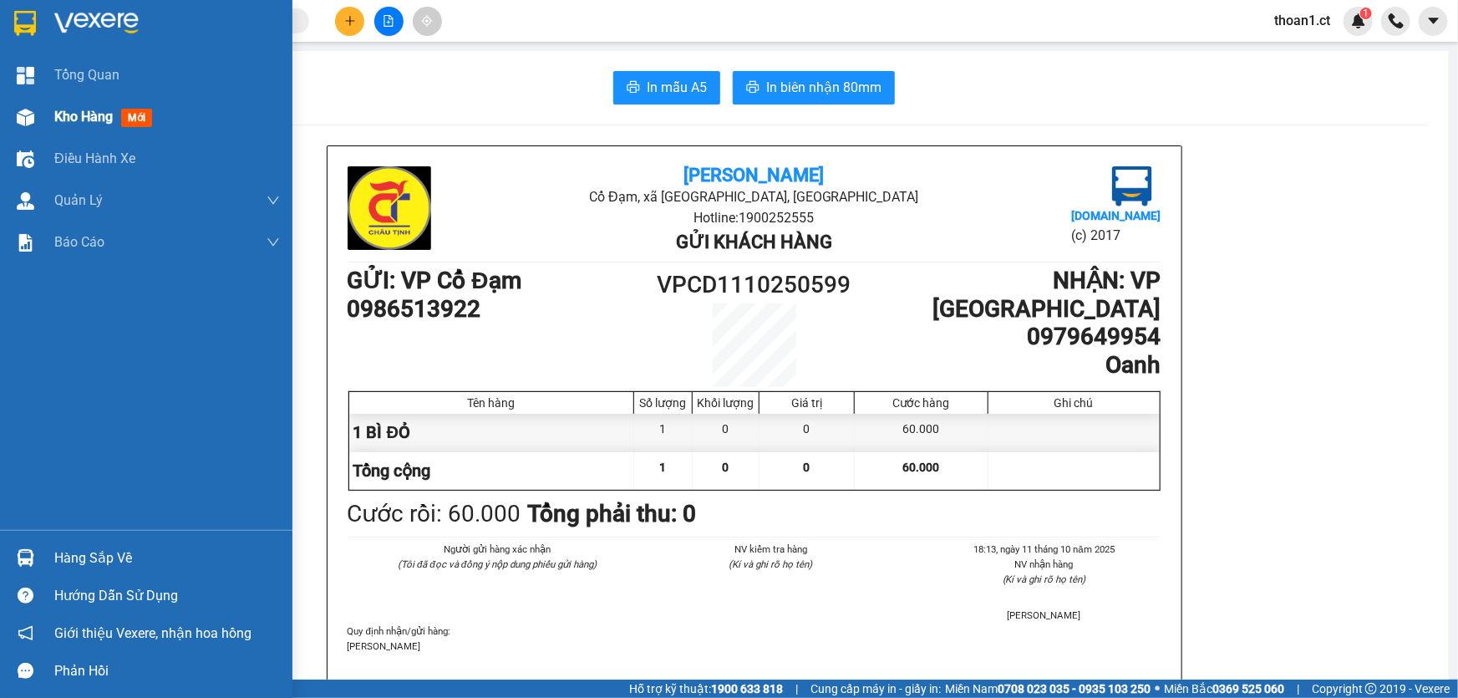
click at [131, 115] on span "mới" at bounding box center [136, 118] width 31 height 18
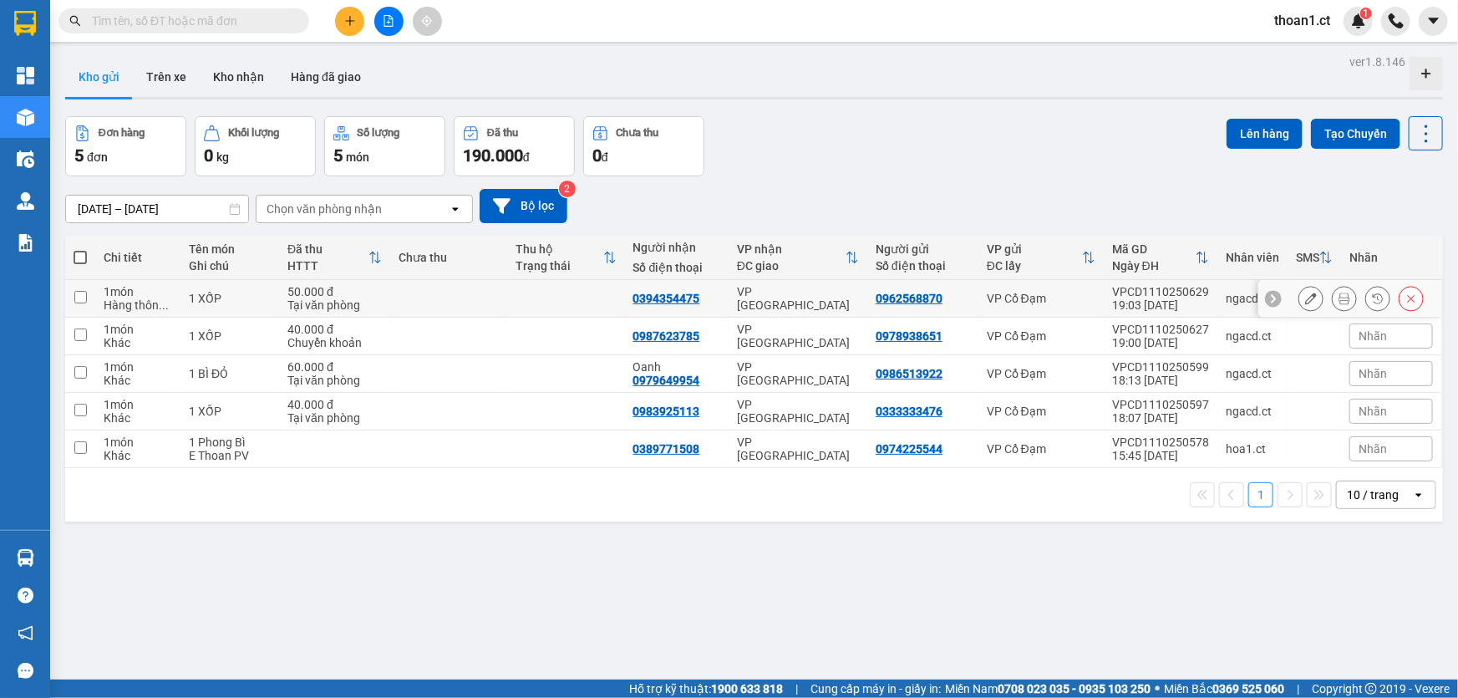
click at [79, 300] on input "checkbox" at bounding box center [80, 297] width 13 height 13
checkbox input "true"
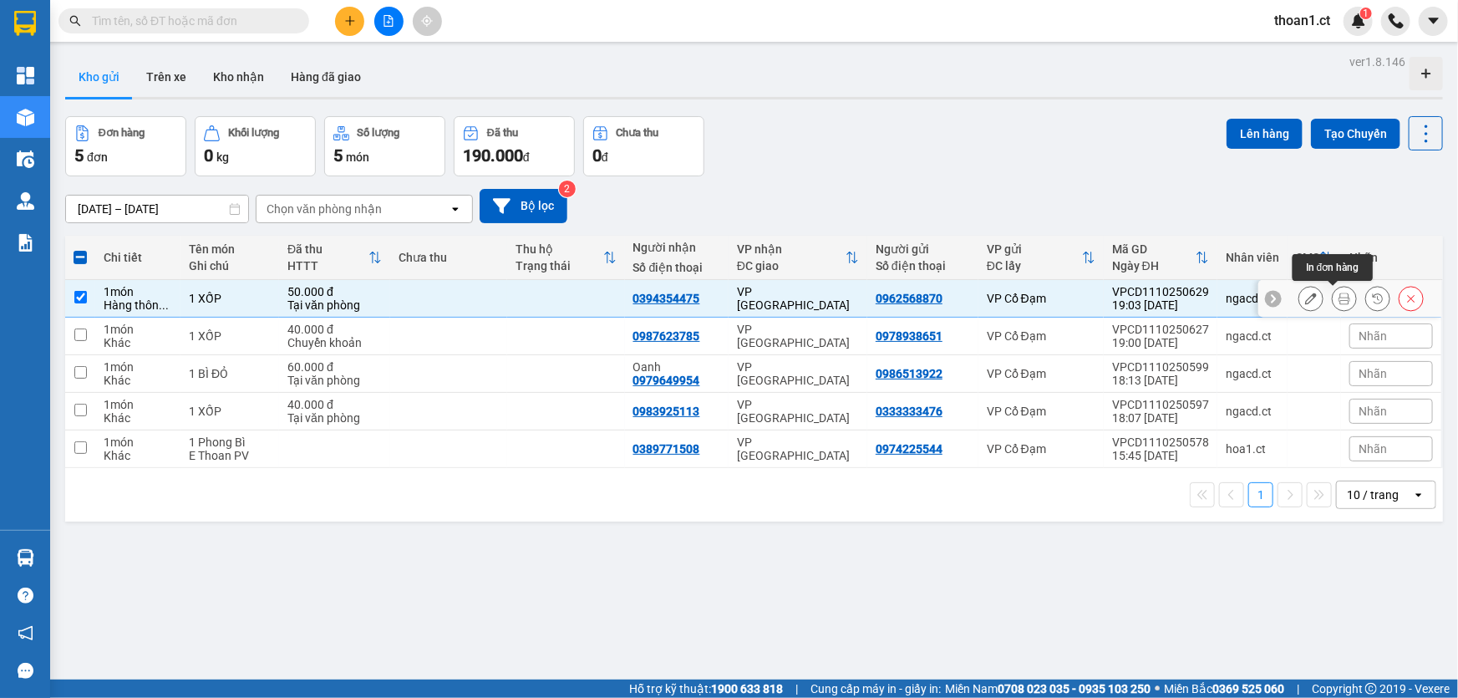
click at [1332, 304] on button at bounding box center [1343, 298] width 23 height 29
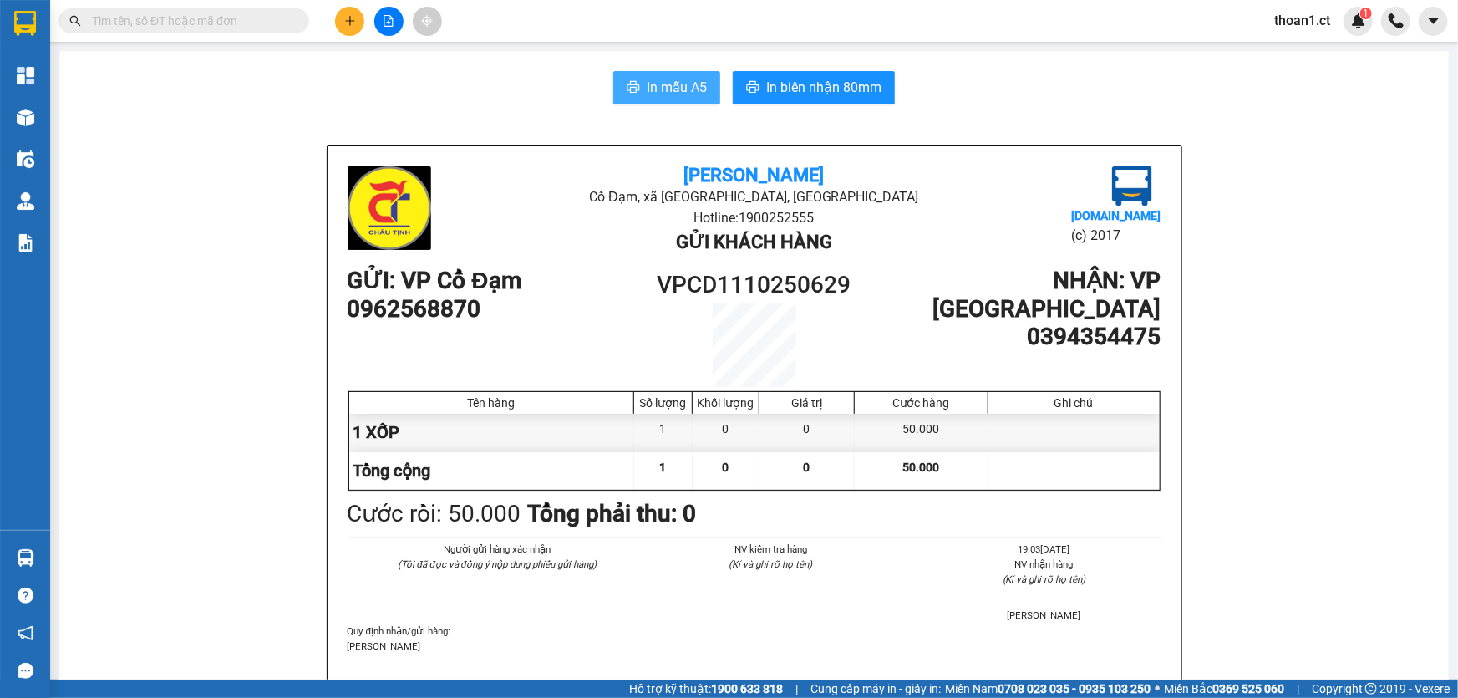
click at [687, 91] on span "In mẫu A5" at bounding box center [677, 87] width 60 height 21
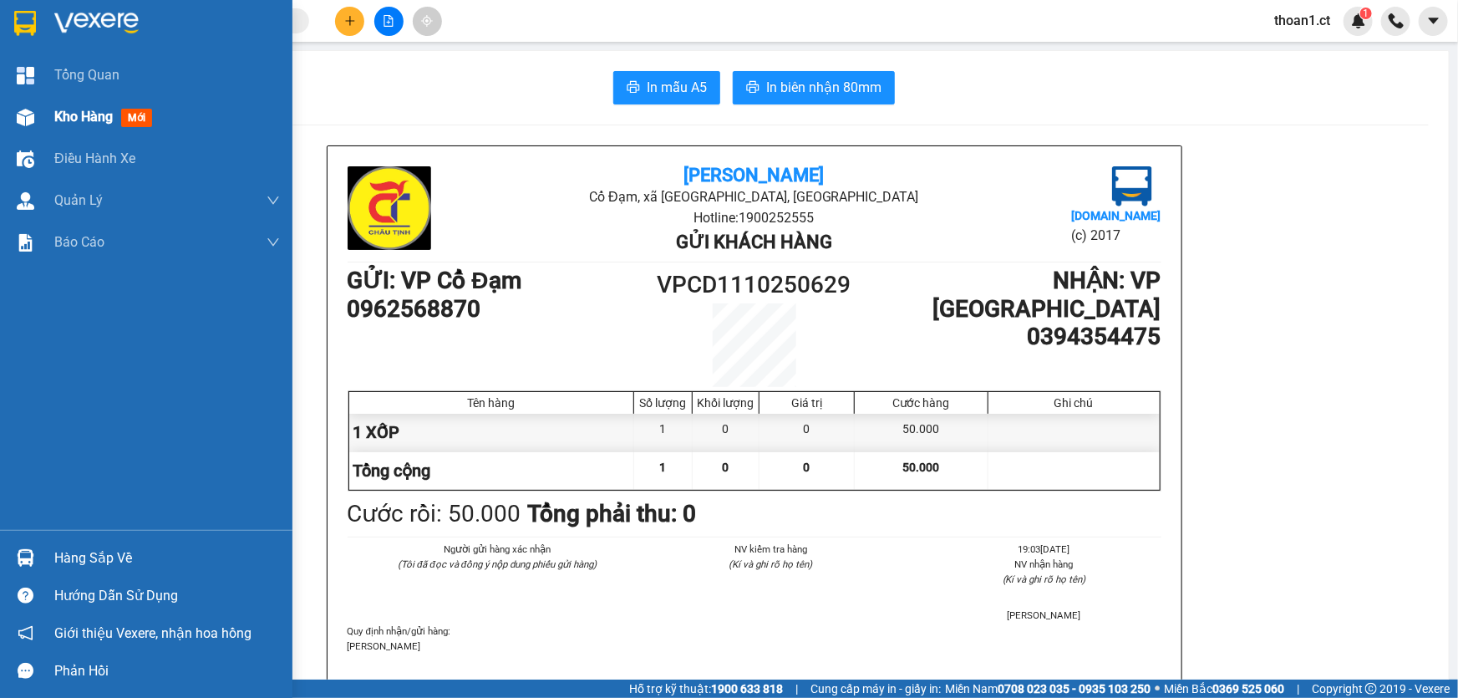
click at [145, 119] on span "mới" at bounding box center [136, 118] width 31 height 18
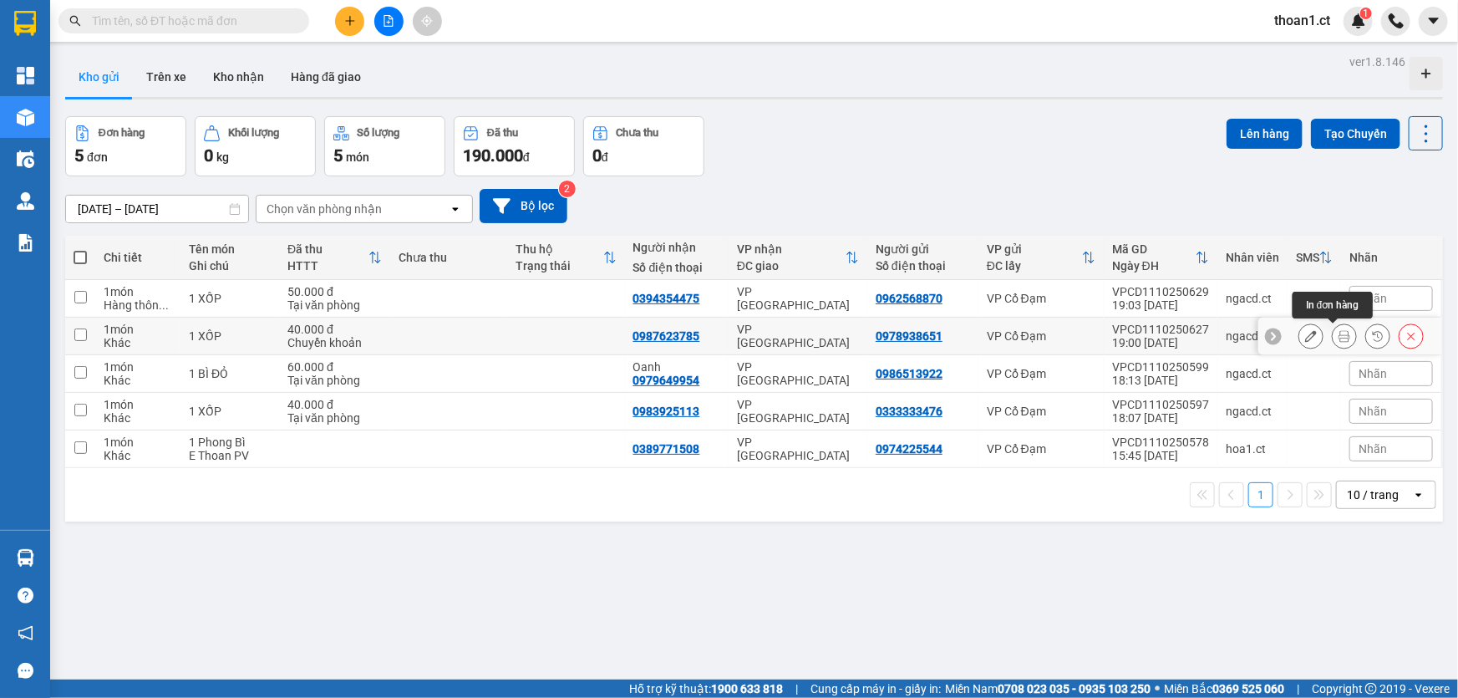
click at [1338, 336] on icon at bounding box center [1344, 336] width 12 height 12
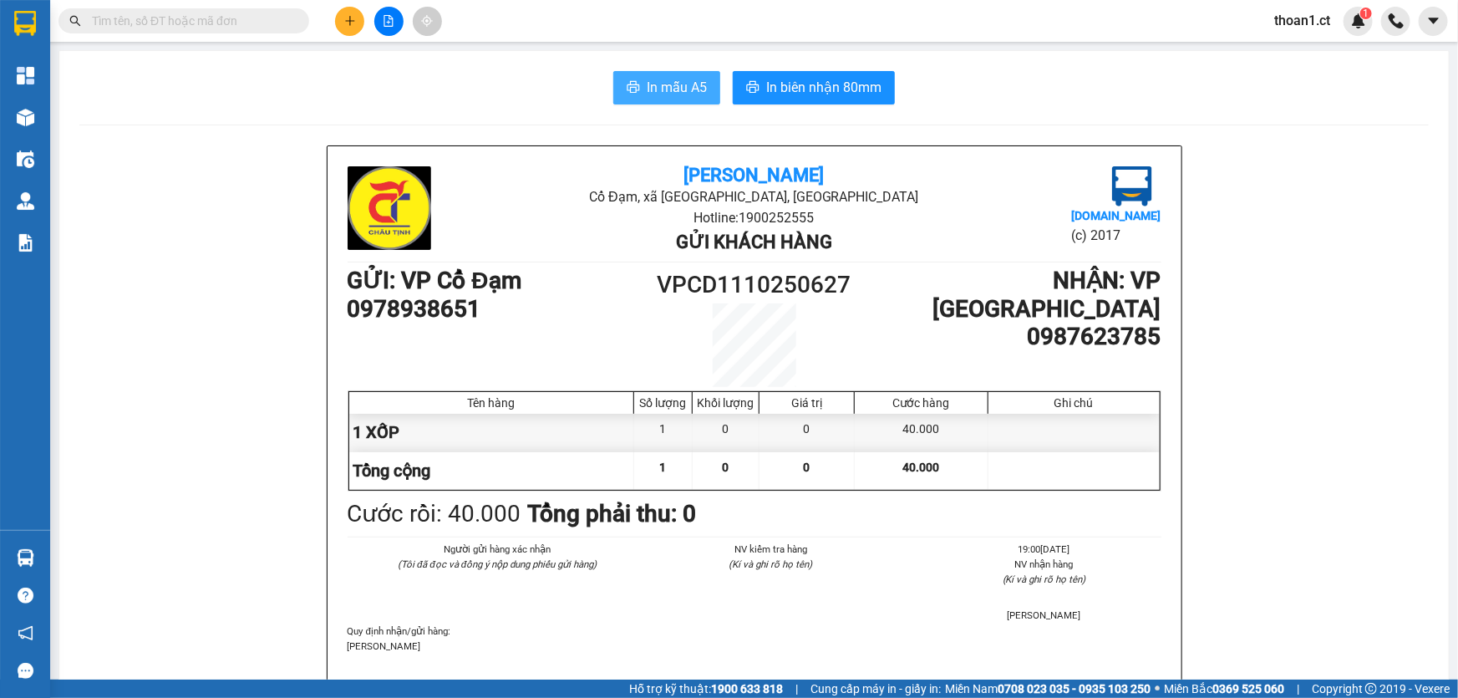
click at [682, 85] on span "In mẫu A5" at bounding box center [677, 87] width 60 height 21
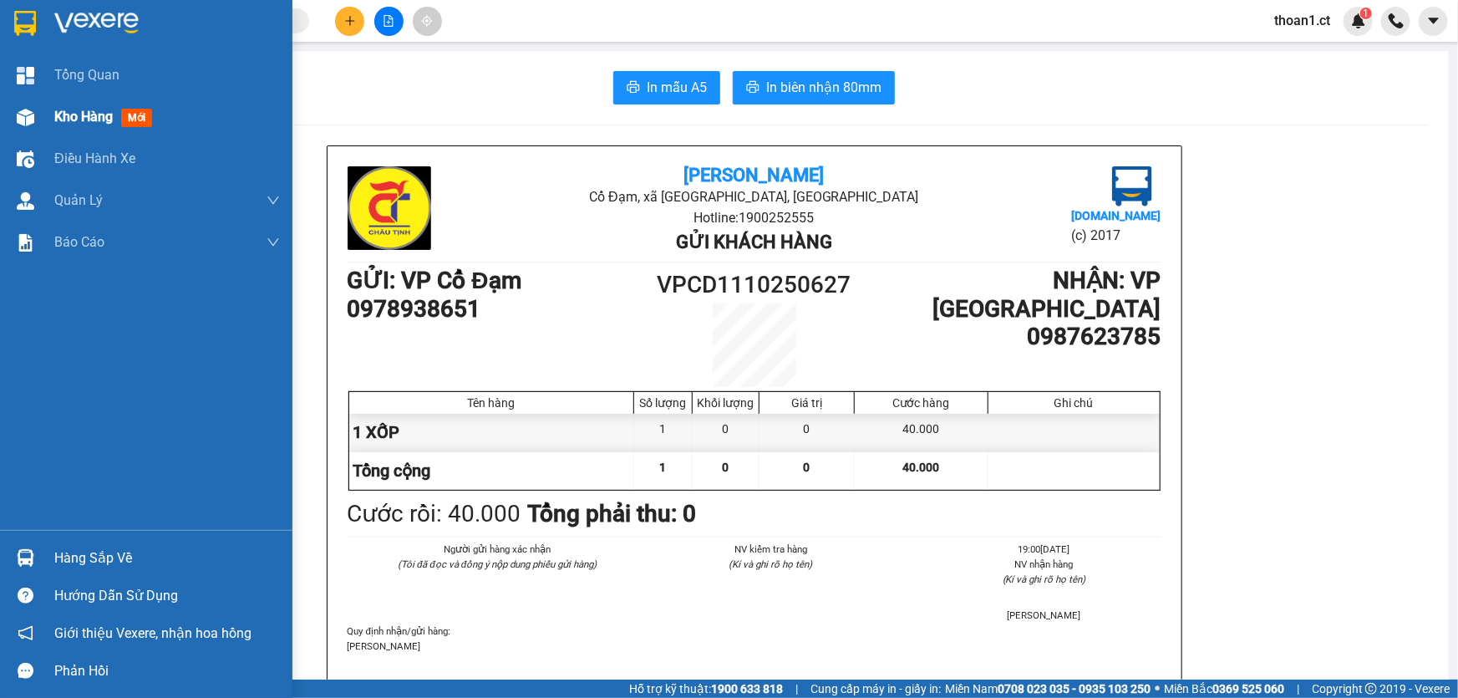
click at [129, 121] on span "mới" at bounding box center [136, 118] width 31 height 18
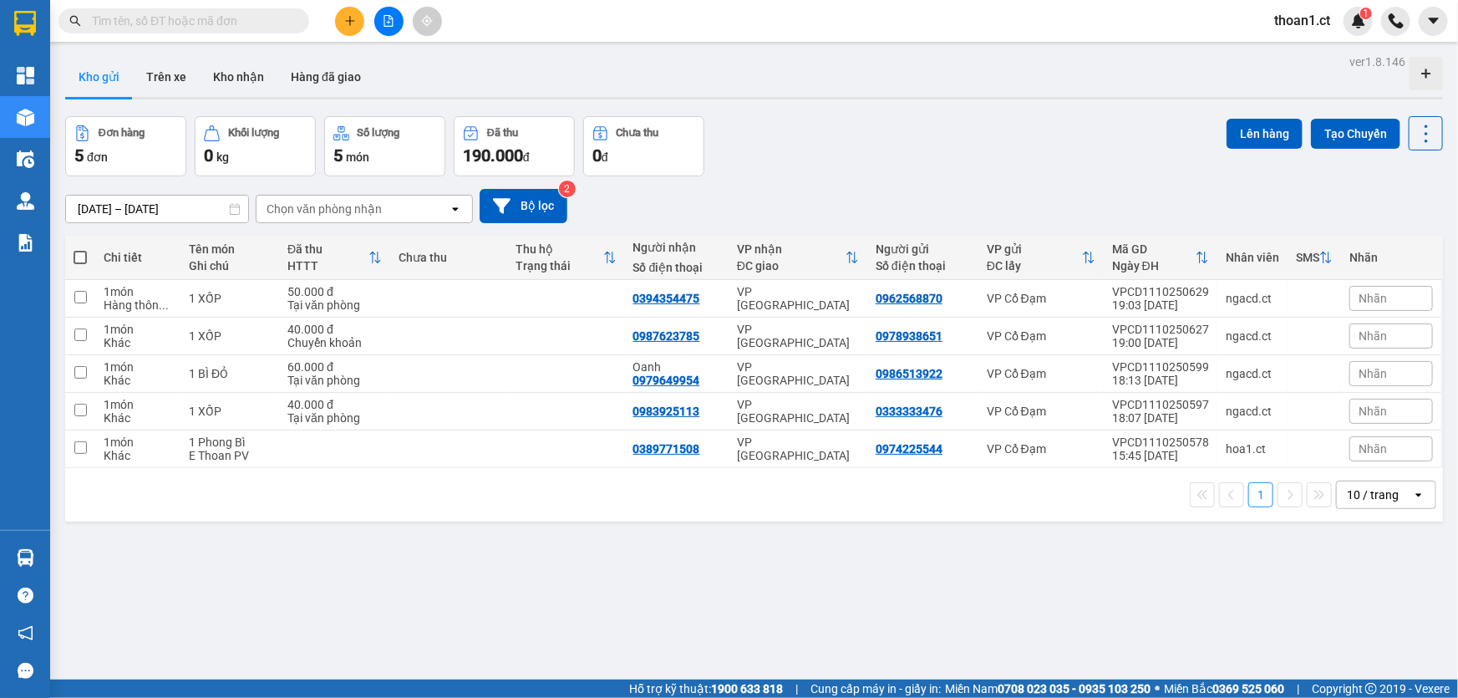
click at [231, 17] on input "text" at bounding box center [190, 21] width 197 height 18
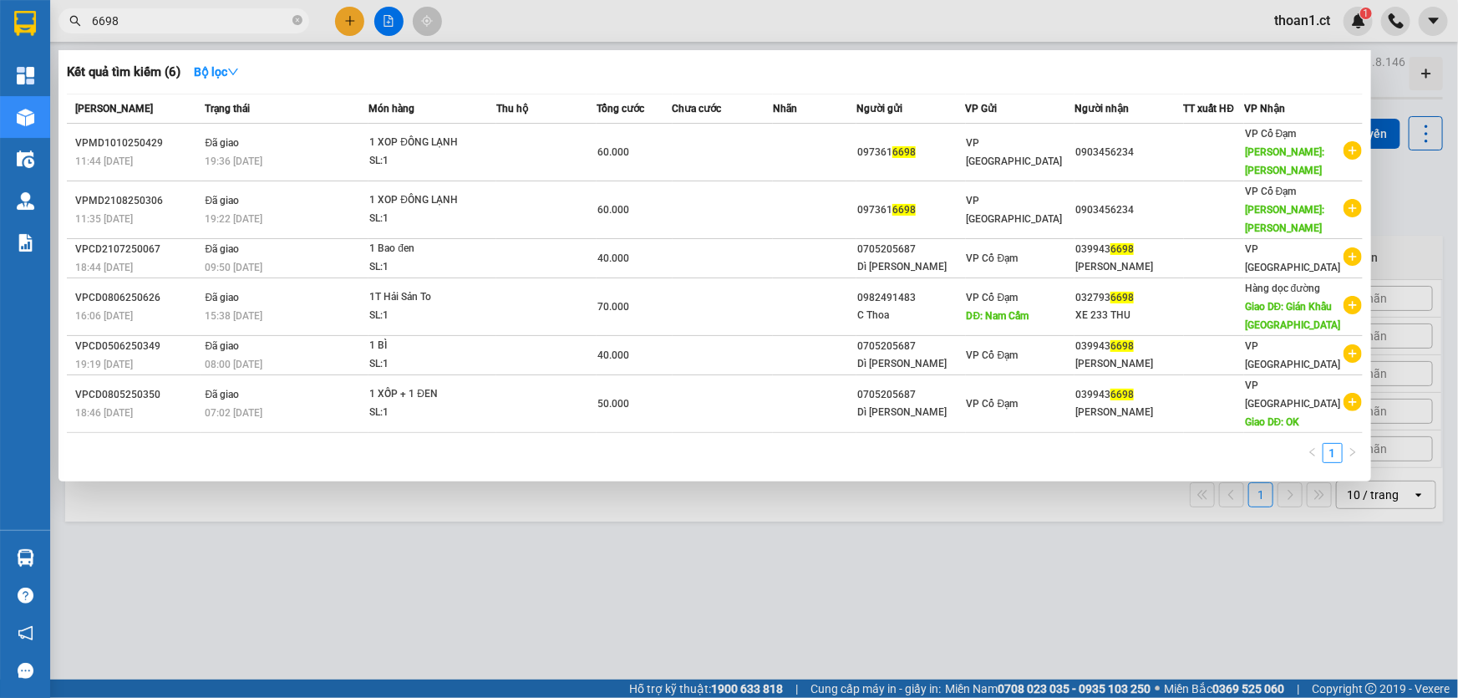
click at [171, 23] on input "6698" at bounding box center [190, 21] width 197 height 18
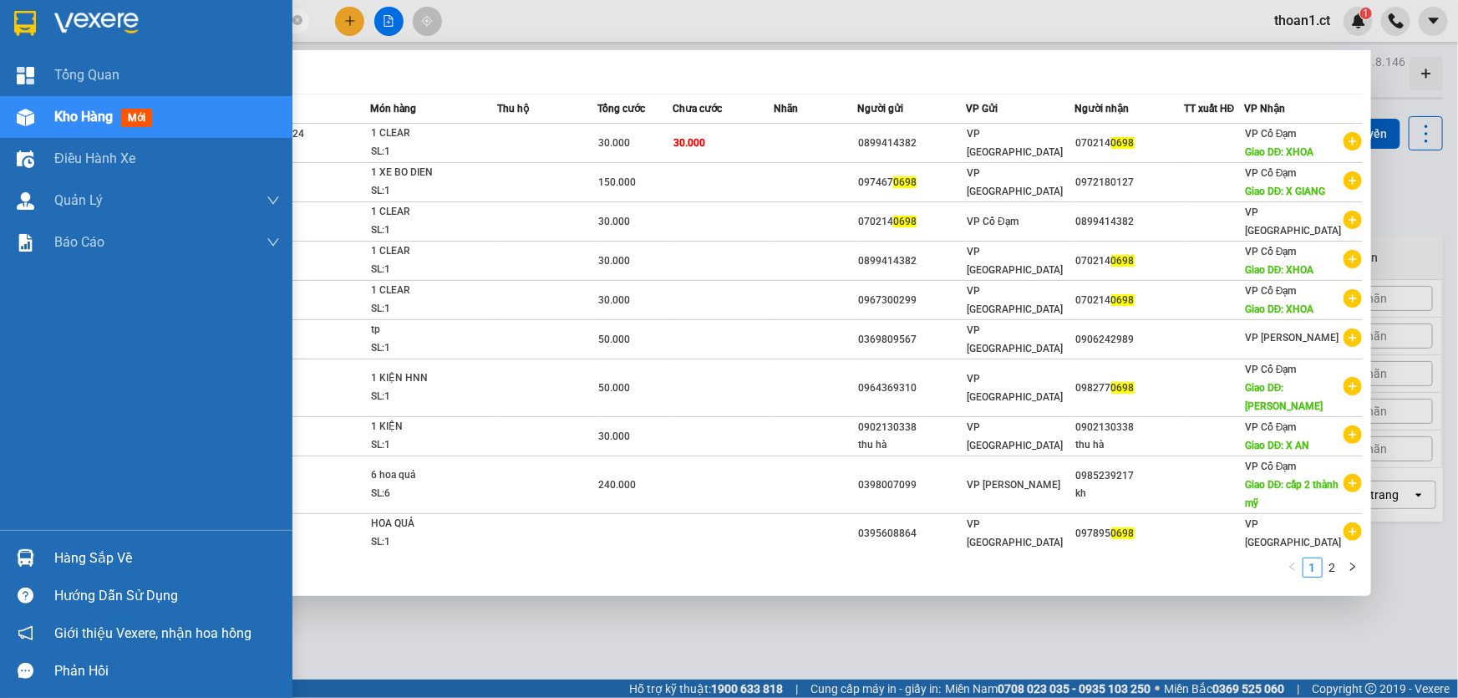
type input "0698"
drag, startPoint x: 113, startPoint y: 110, endPoint x: 327, endPoint y: 33, distance: 228.0
click at [122, 99] on div "Kho hàng mới" at bounding box center [167, 117] width 226 height 42
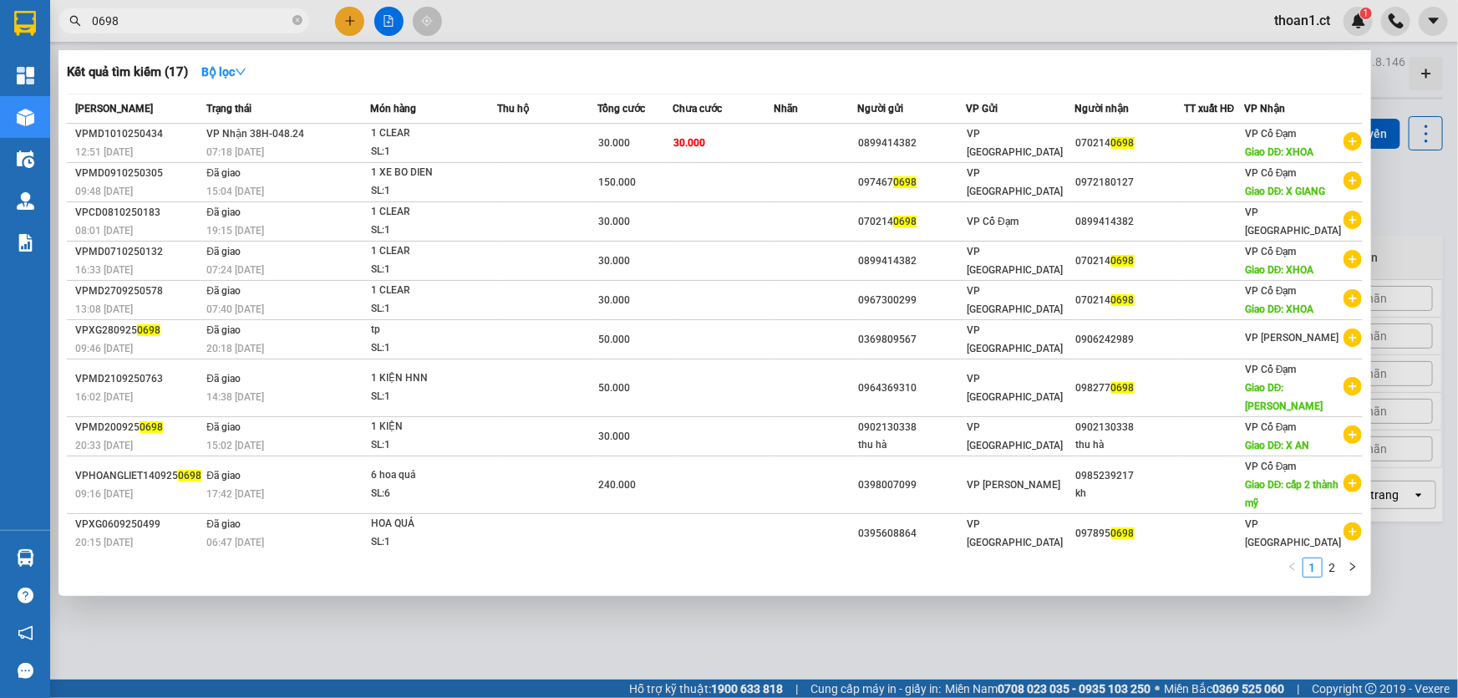
click at [859, 27] on div at bounding box center [729, 349] width 1458 height 698
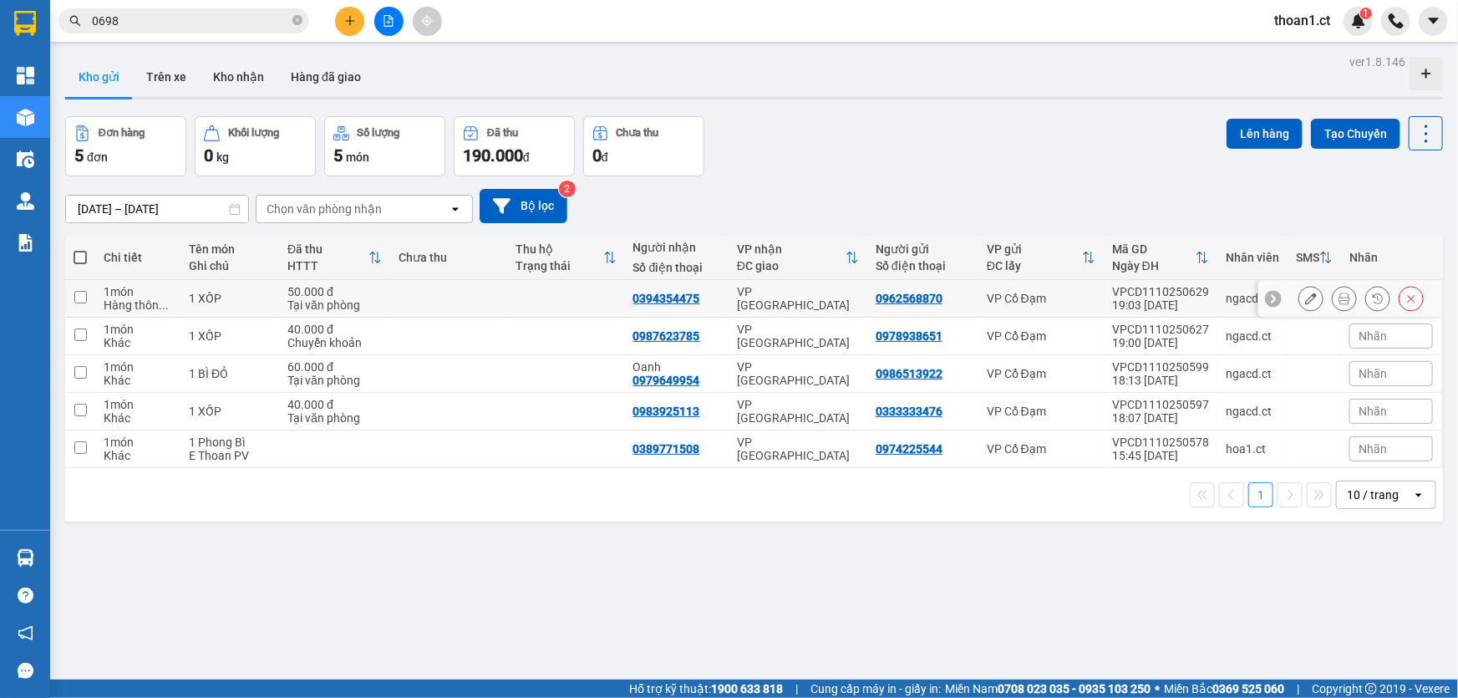
drag, startPoint x: 247, startPoint y: 301, endPoint x: 417, endPoint y: 268, distance: 172.7
click at [249, 299] on div "1 XỐP" at bounding box center [230, 298] width 82 height 13
checkbox input "true"
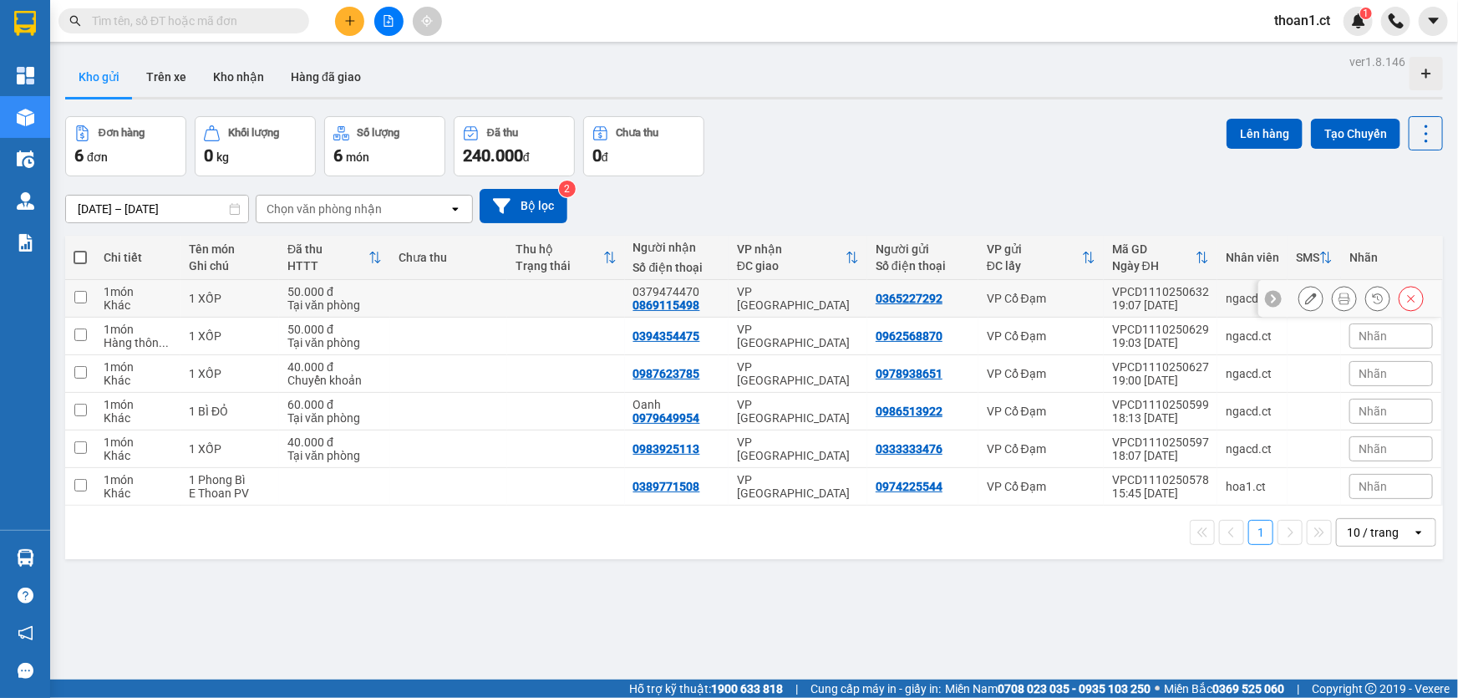
click at [698, 301] on div "0379474470 0869115498" at bounding box center [676, 298] width 87 height 27
checkbox input "true"
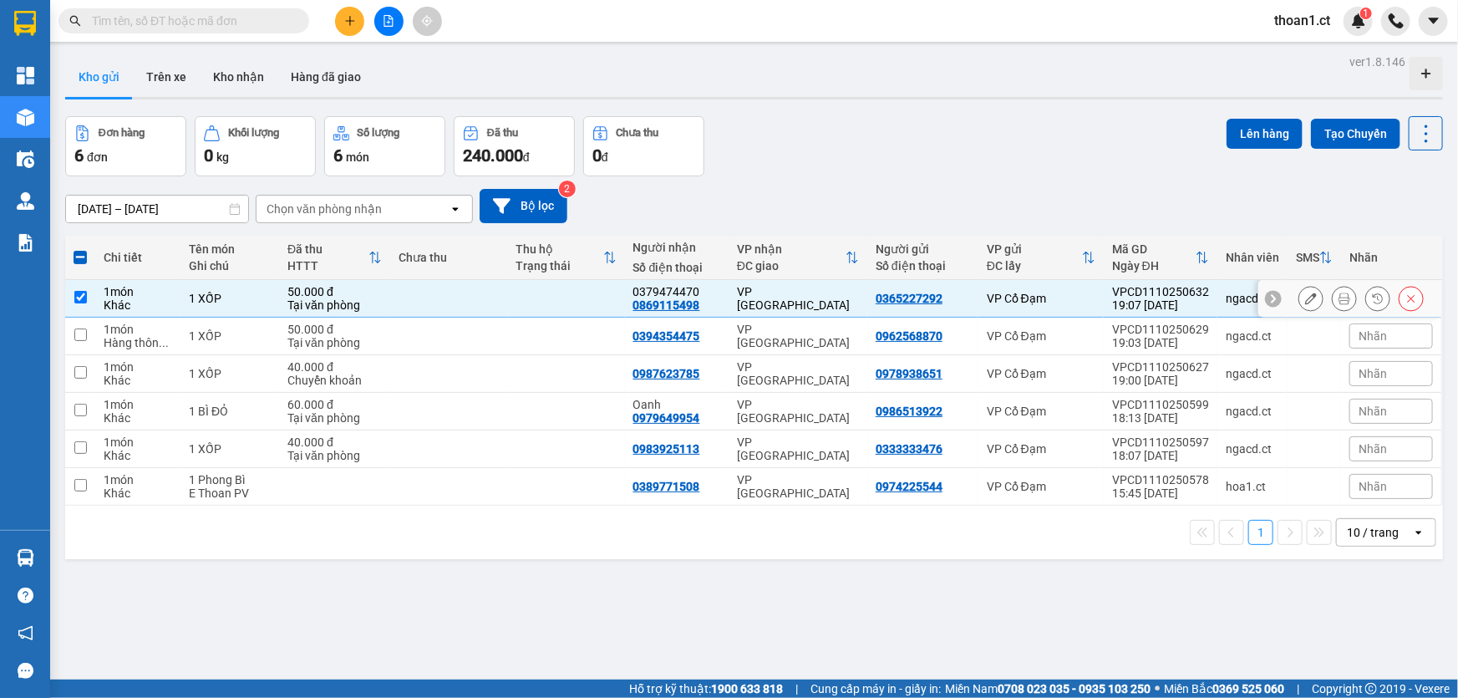
click at [1338, 292] on icon at bounding box center [1344, 298] width 12 height 12
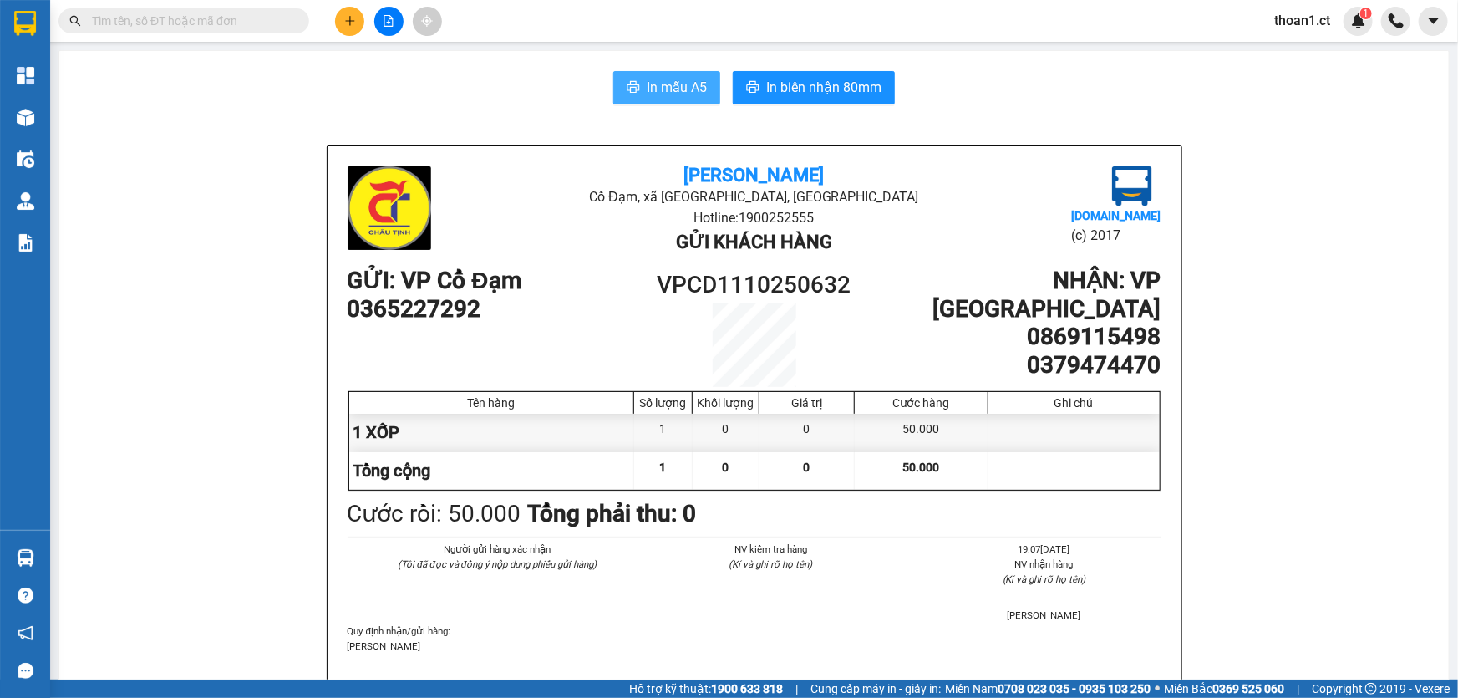
click at [628, 89] on icon "printer" at bounding box center [633, 87] width 13 height 12
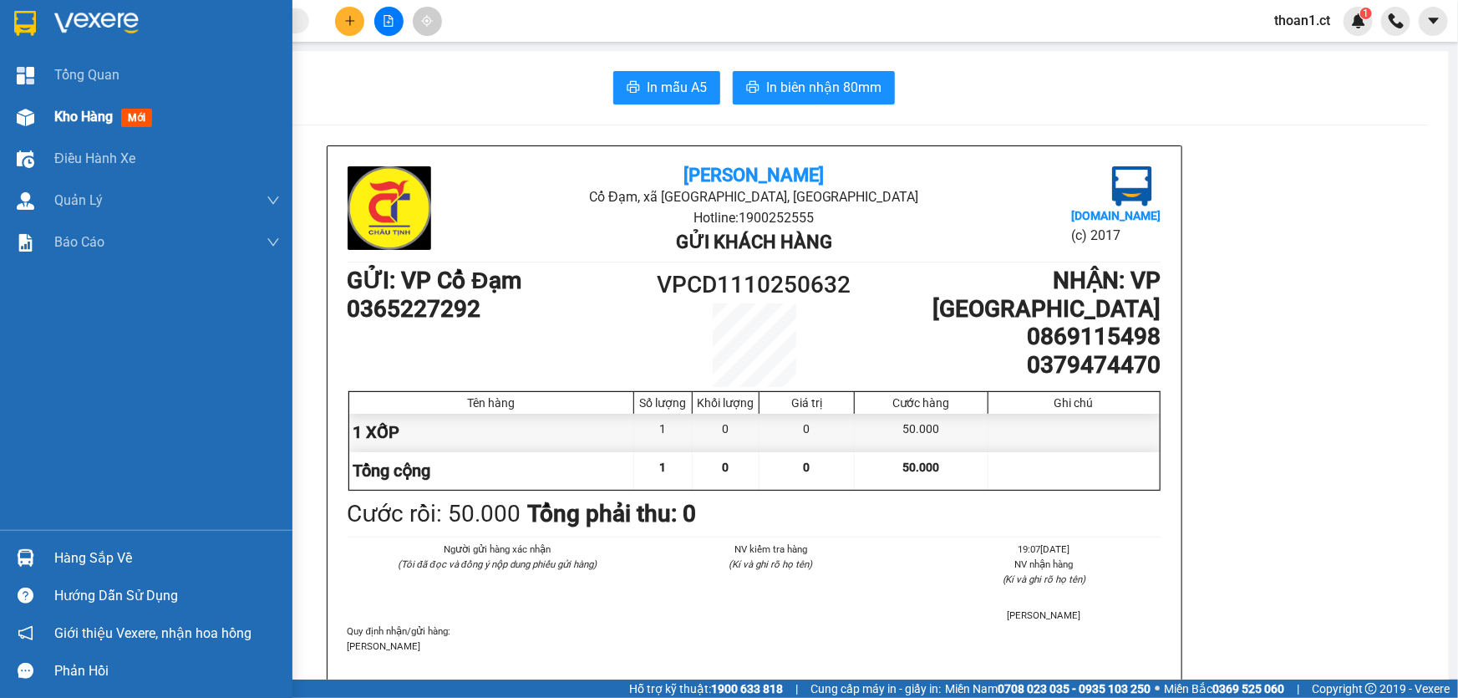
click at [80, 108] on div "Kho hàng mới" at bounding box center [106, 116] width 104 height 21
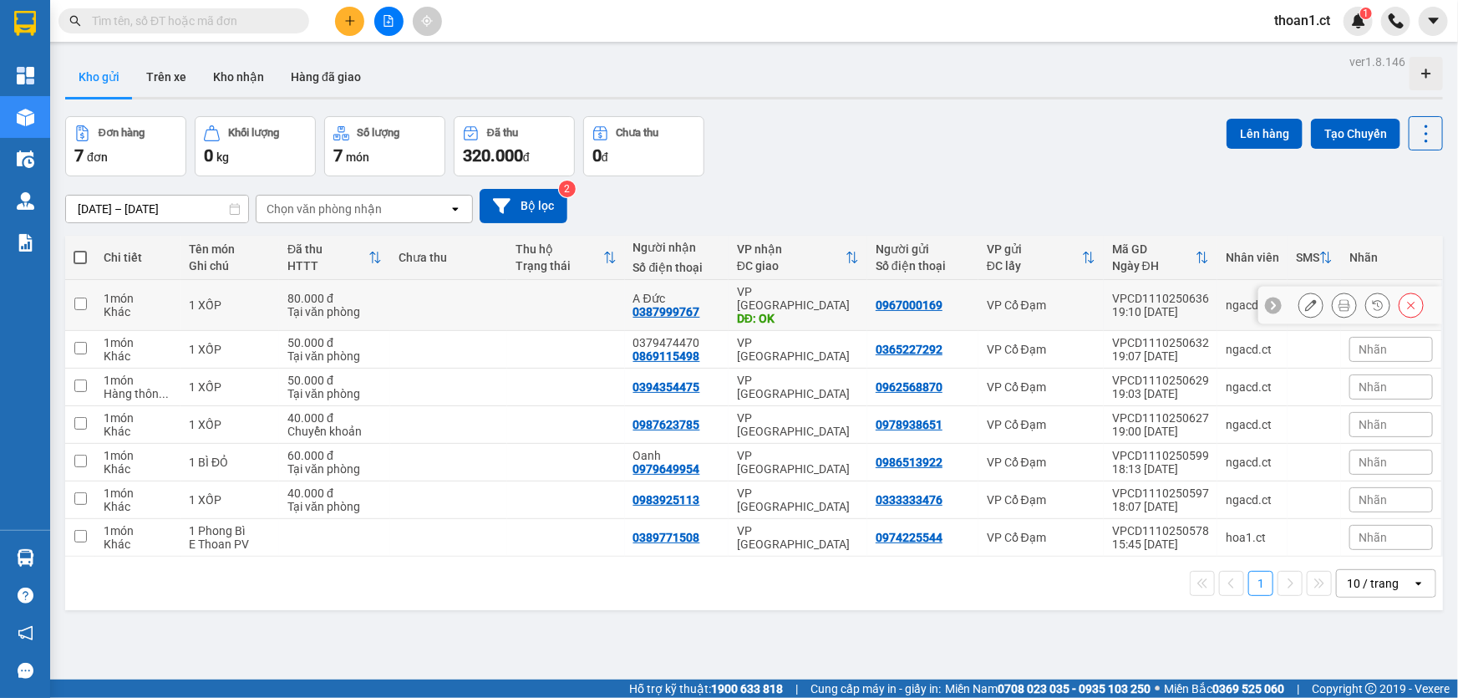
drag, startPoint x: 716, startPoint y: 297, endPoint x: 1214, endPoint y: 266, distance: 498.8
click at [733, 295] on tr "1 món Khác 1 XỐP 80.000 đ Tại văn phòng A Đức 0387999767 VP Mỹ Đình DĐ: OK 0967…" at bounding box center [753, 305] width 1377 height 51
checkbox input "true"
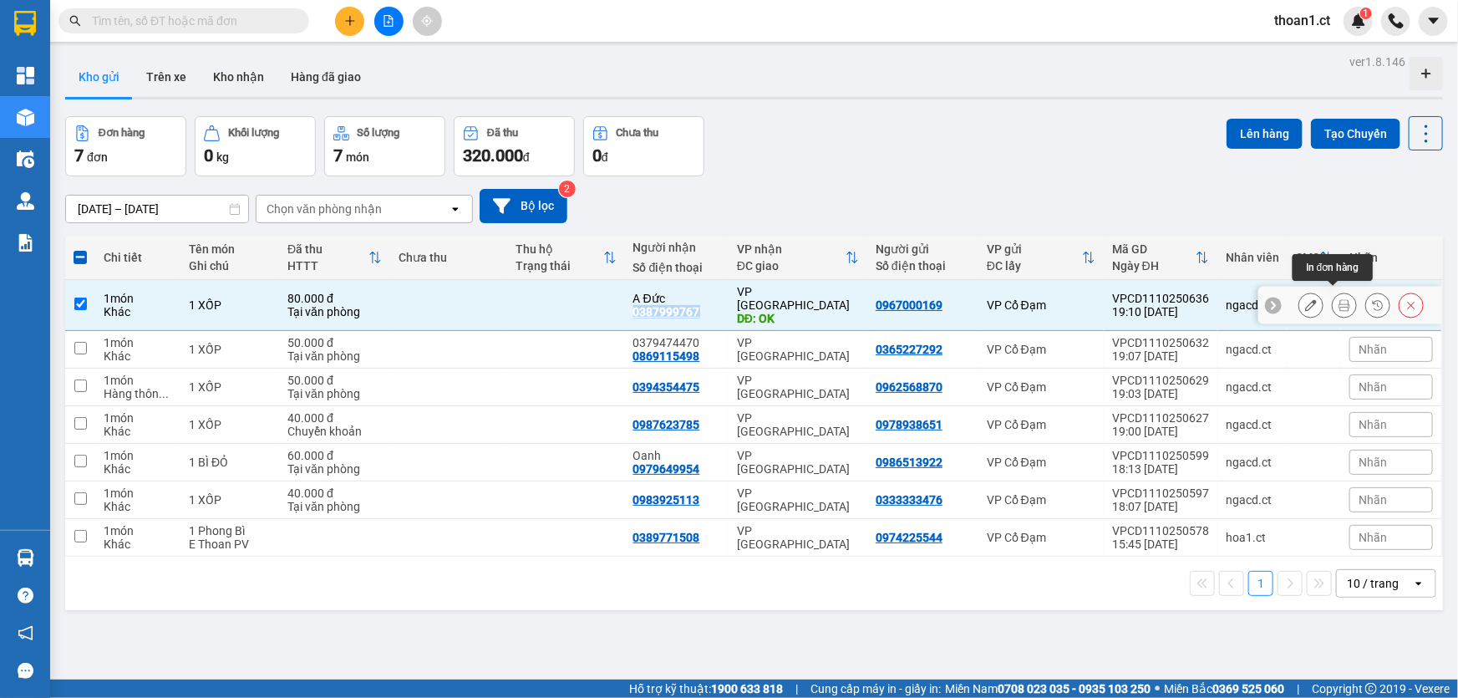
click at [1338, 301] on icon at bounding box center [1344, 305] width 12 height 12
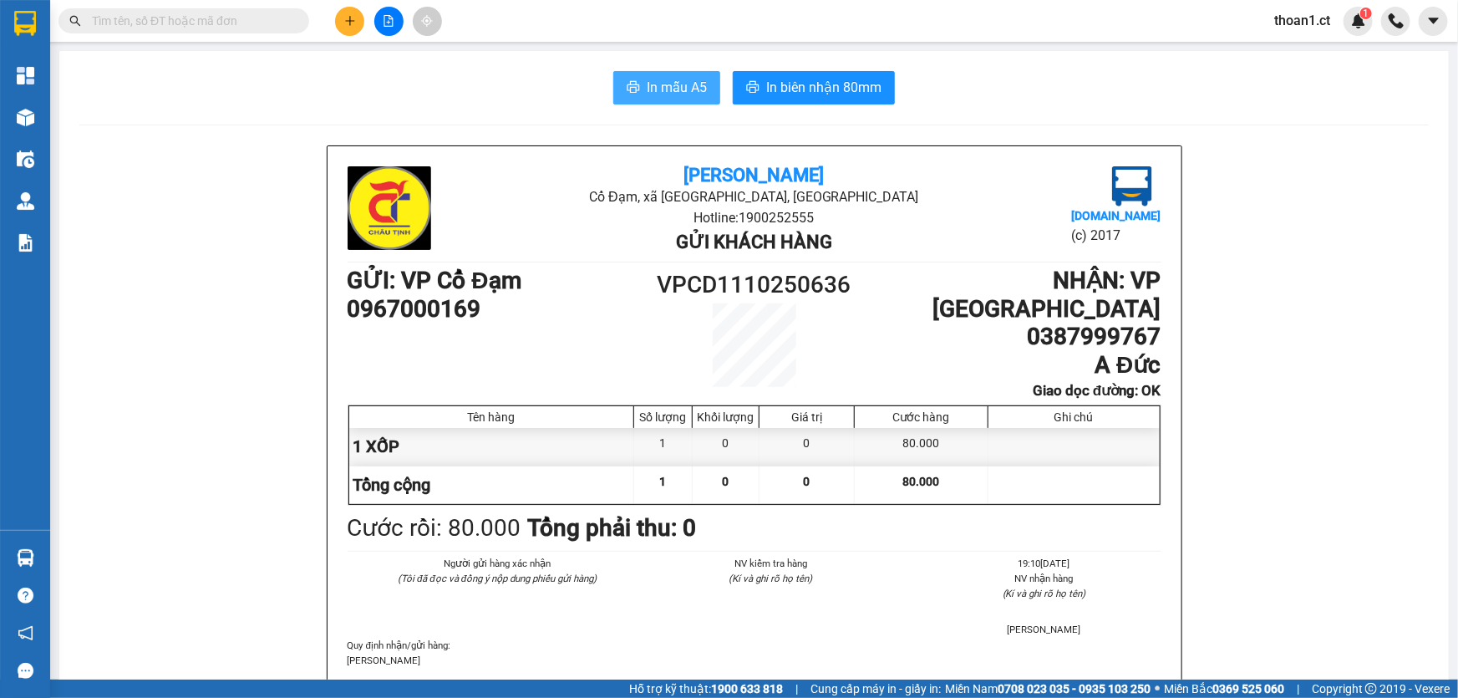
click at [663, 92] on span "In mẫu A5" at bounding box center [677, 87] width 60 height 21
click at [348, 17] on icon "plus" at bounding box center [350, 21] width 12 height 12
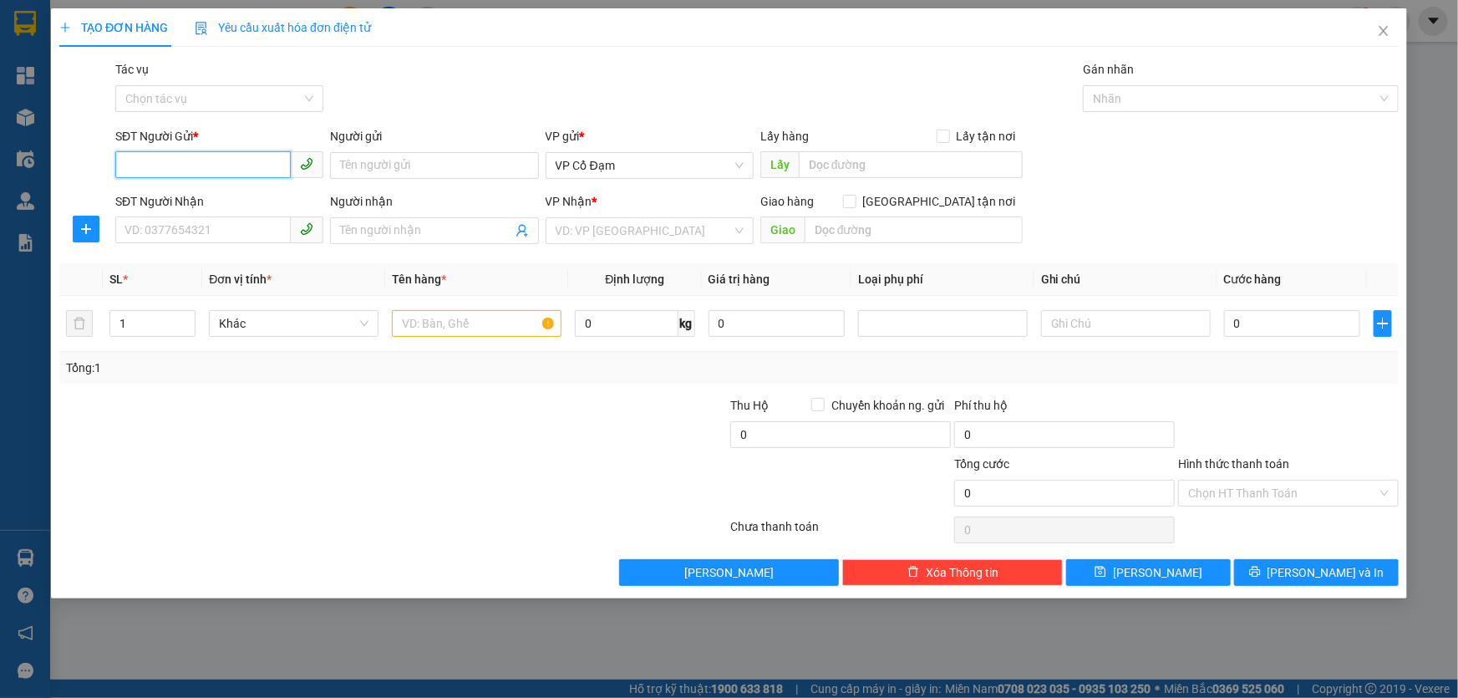
click at [213, 165] on input "SĐT Người Gửi *" at bounding box center [202, 164] width 175 height 27
type input "0982431581"
click at [207, 199] on div "0982431581 - C Nga" at bounding box center [219, 199] width 188 height 18
type input "C Nga"
type input "0961341821"
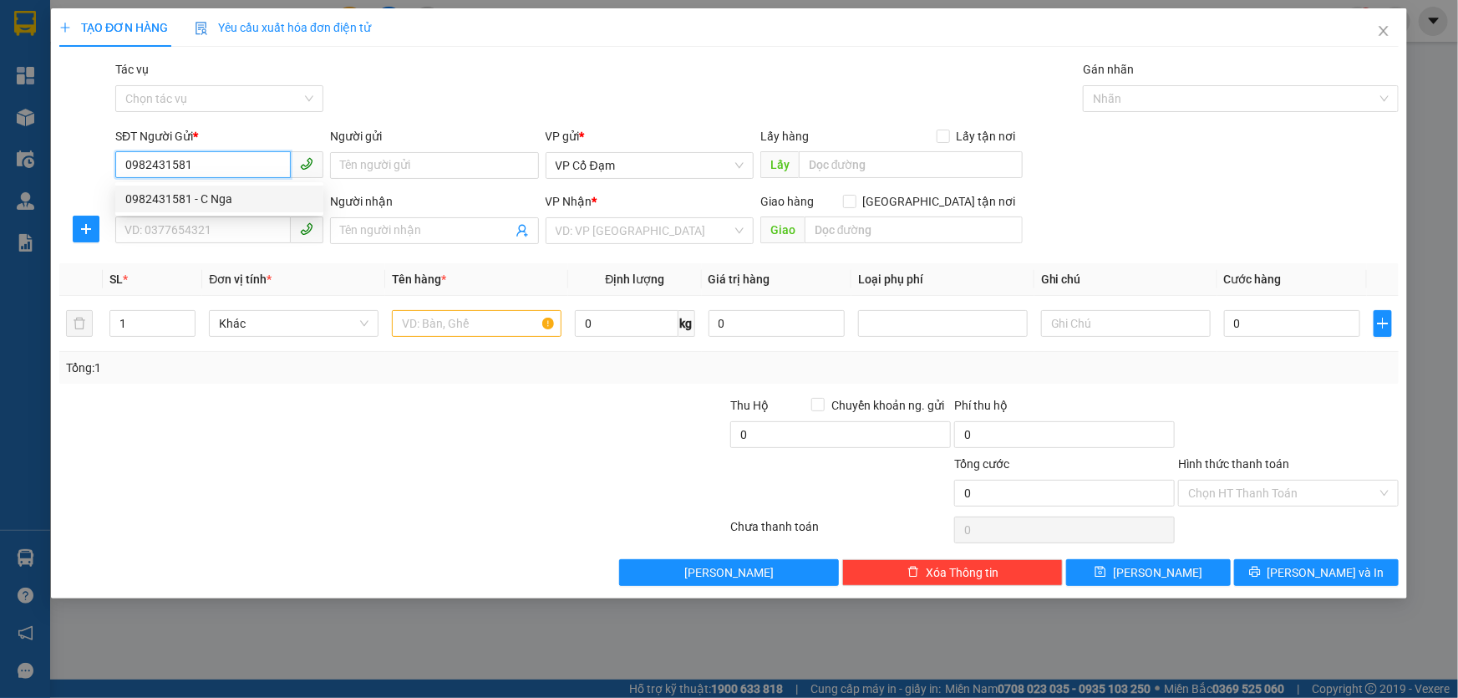
type input "OK"
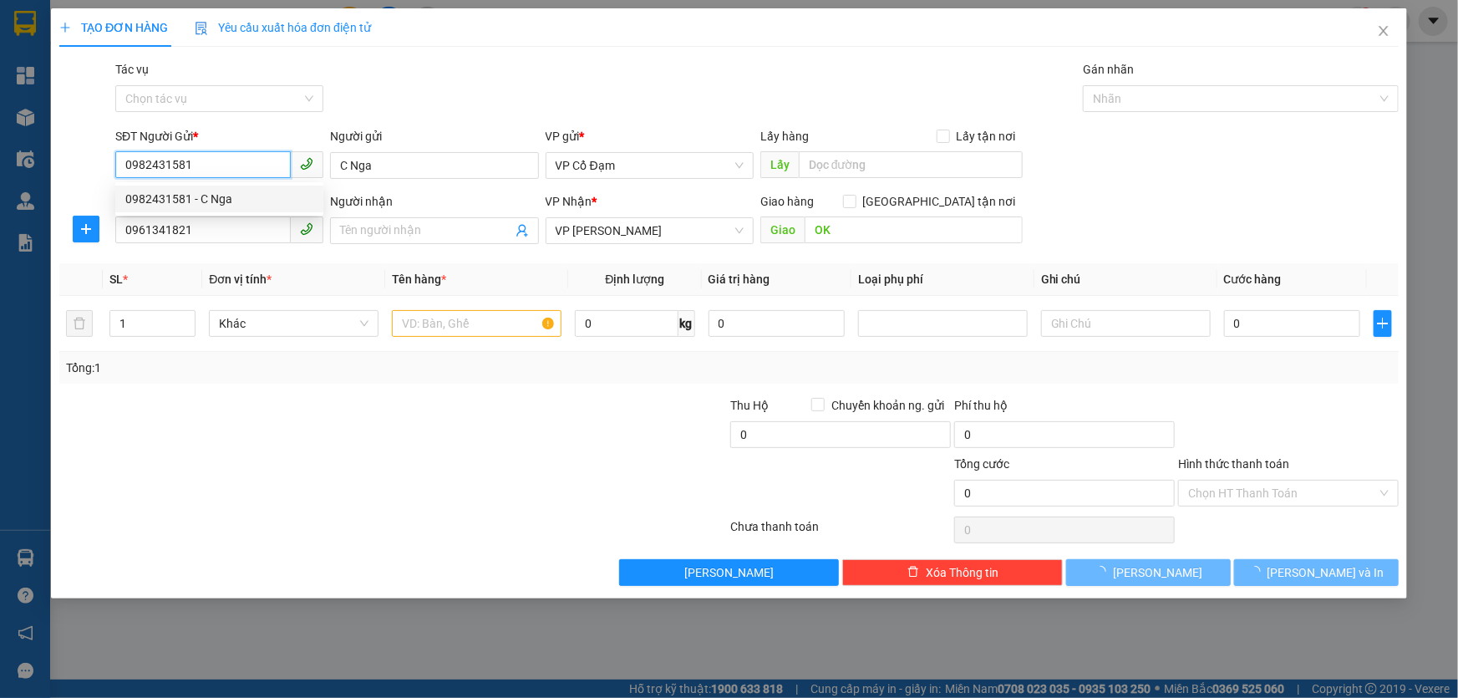
type input "50.000"
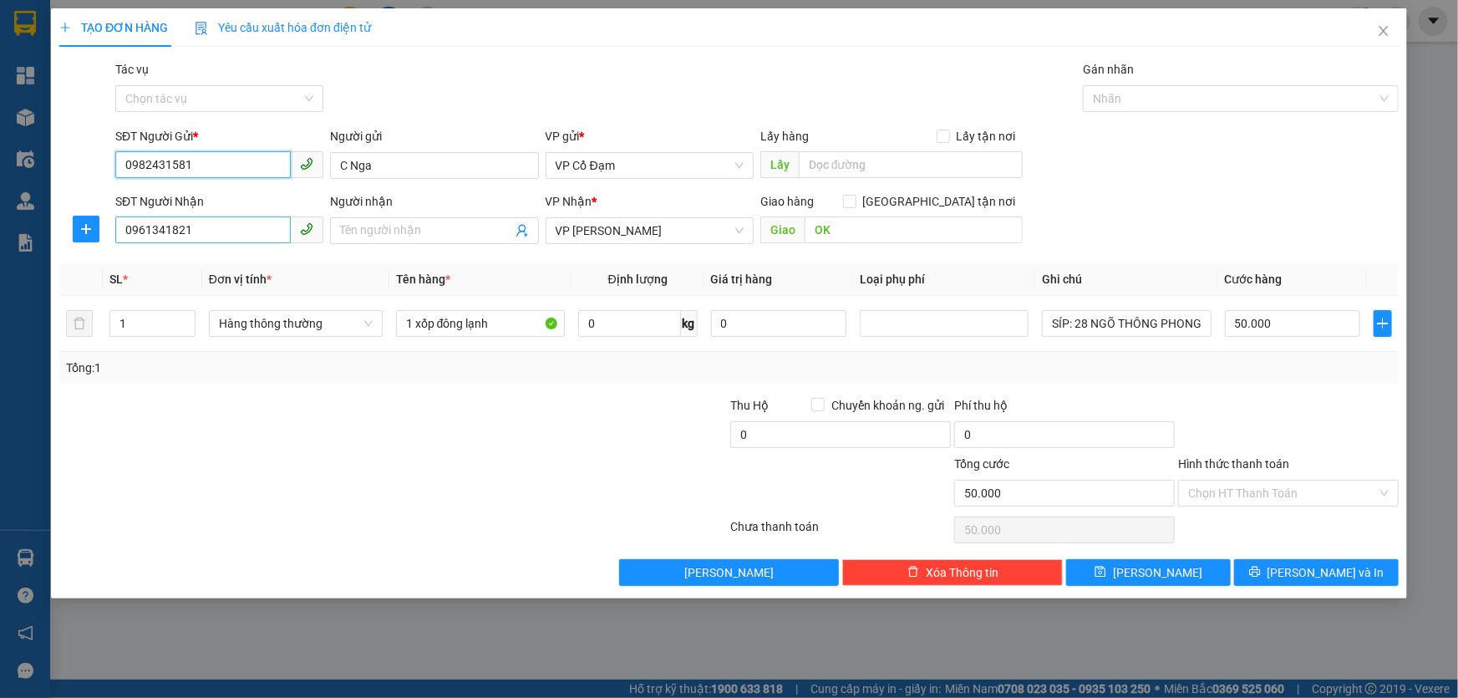
type input "0982431581"
click at [211, 231] on input "0961341821" at bounding box center [202, 229] width 175 height 27
type input "0962863920"
click at [413, 233] on input "Người nhận" at bounding box center [425, 230] width 171 height 18
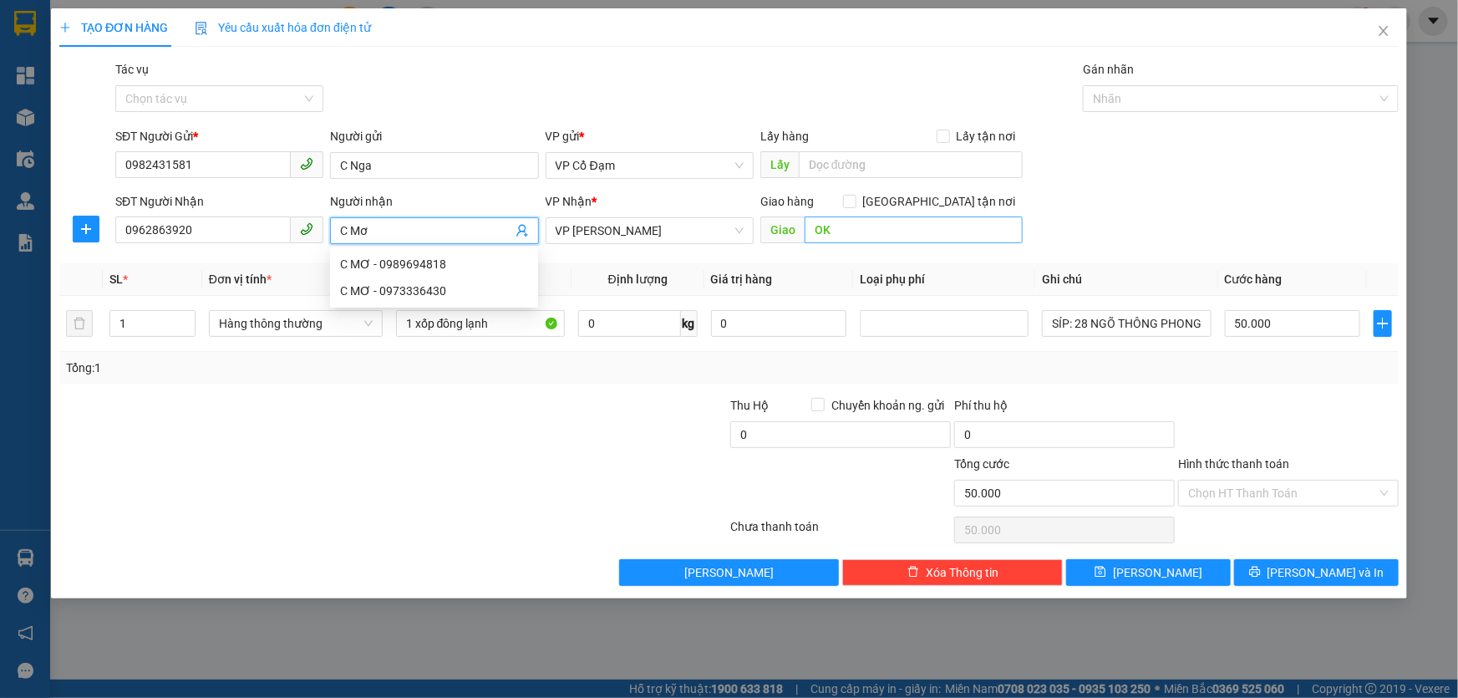
type input "C Mơ"
click at [850, 229] on input "OK" at bounding box center [913, 229] width 218 height 27
click at [653, 231] on span "VP [PERSON_NAME]" at bounding box center [650, 230] width 188 height 25
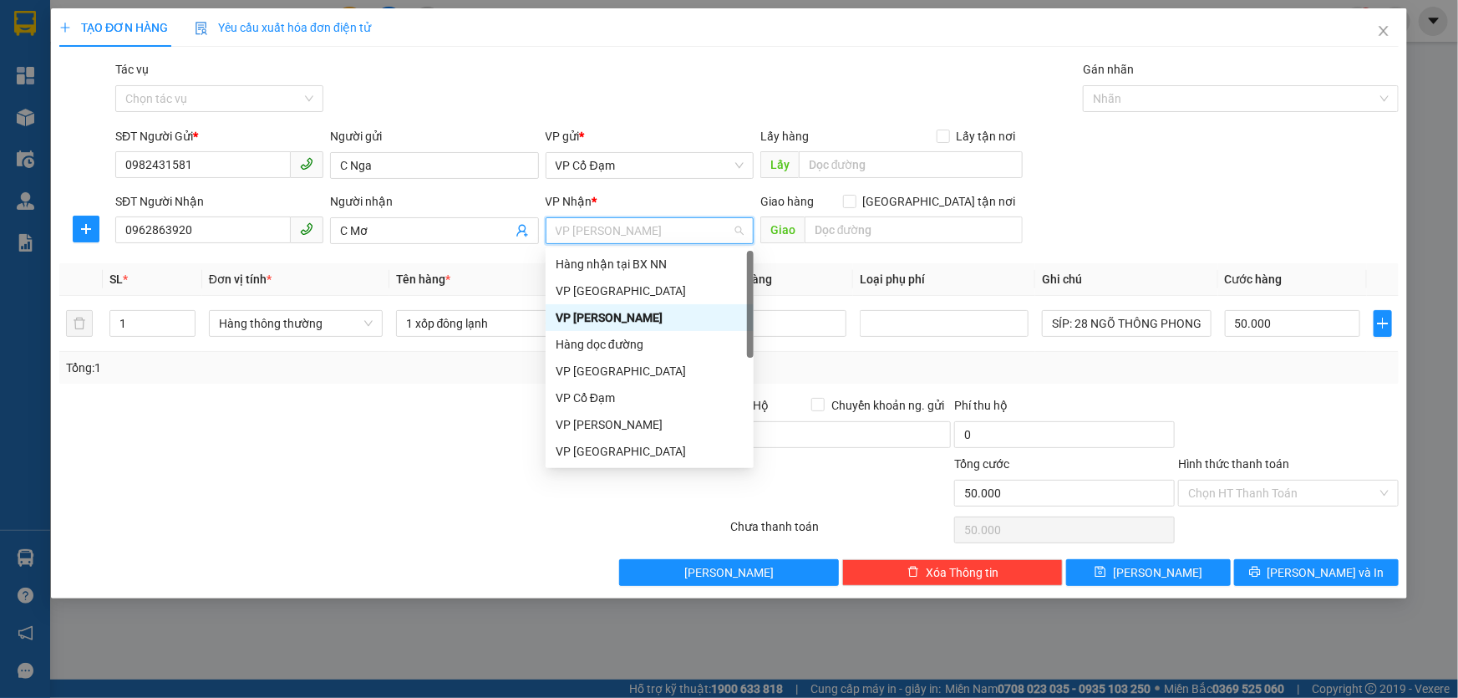
click at [653, 231] on span "VP [PERSON_NAME]" at bounding box center [650, 230] width 188 height 25
click at [611, 320] on div "VP [PERSON_NAME]" at bounding box center [650, 317] width 188 height 18
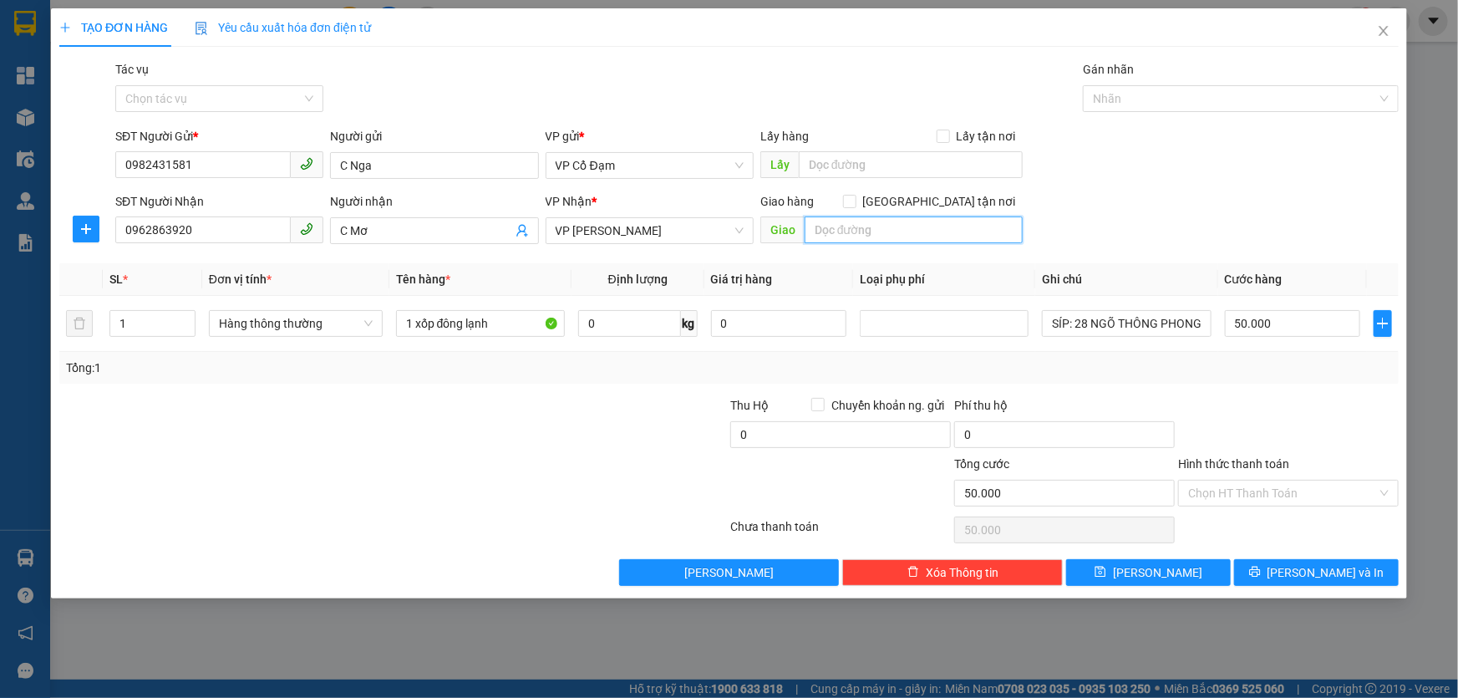
click at [848, 226] on input "text" at bounding box center [913, 229] width 218 height 27
type input "NHỜ SHIP"
click at [608, 392] on div "Transit Pickup Surcharge Ids Transit Deliver Surcharge Ids Transit Deliver Surc…" at bounding box center [728, 322] width 1339 height 525
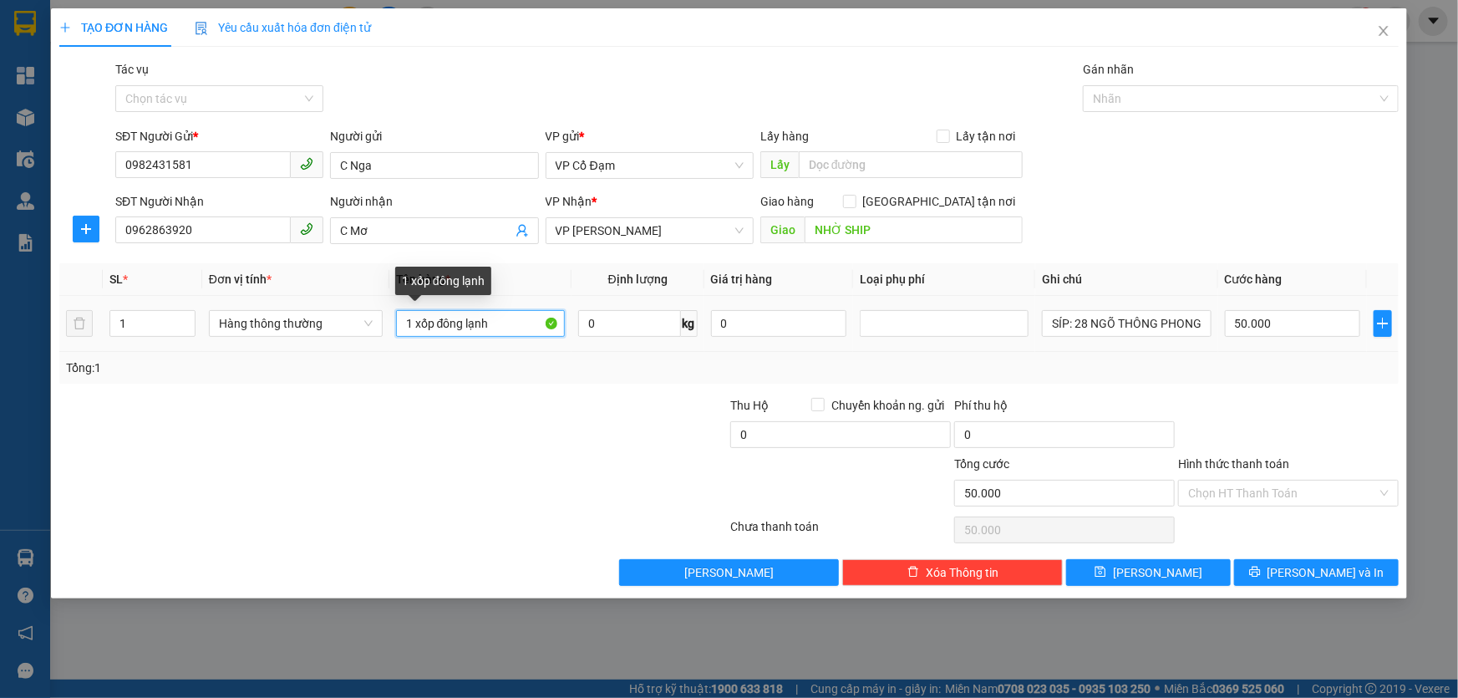
click at [523, 328] on input "1 xốp đông lạnh" at bounding box center [480, 323] width 169 height 27
type input "1X HẢI SẢN"
click at [534, 64] on div "Gói vận chuyển * Tiêu chuẩn Tác vụ Chọn tác vụ Gán nhãn Nhãn" at bounding box center [757, 89] width 1290 height 58
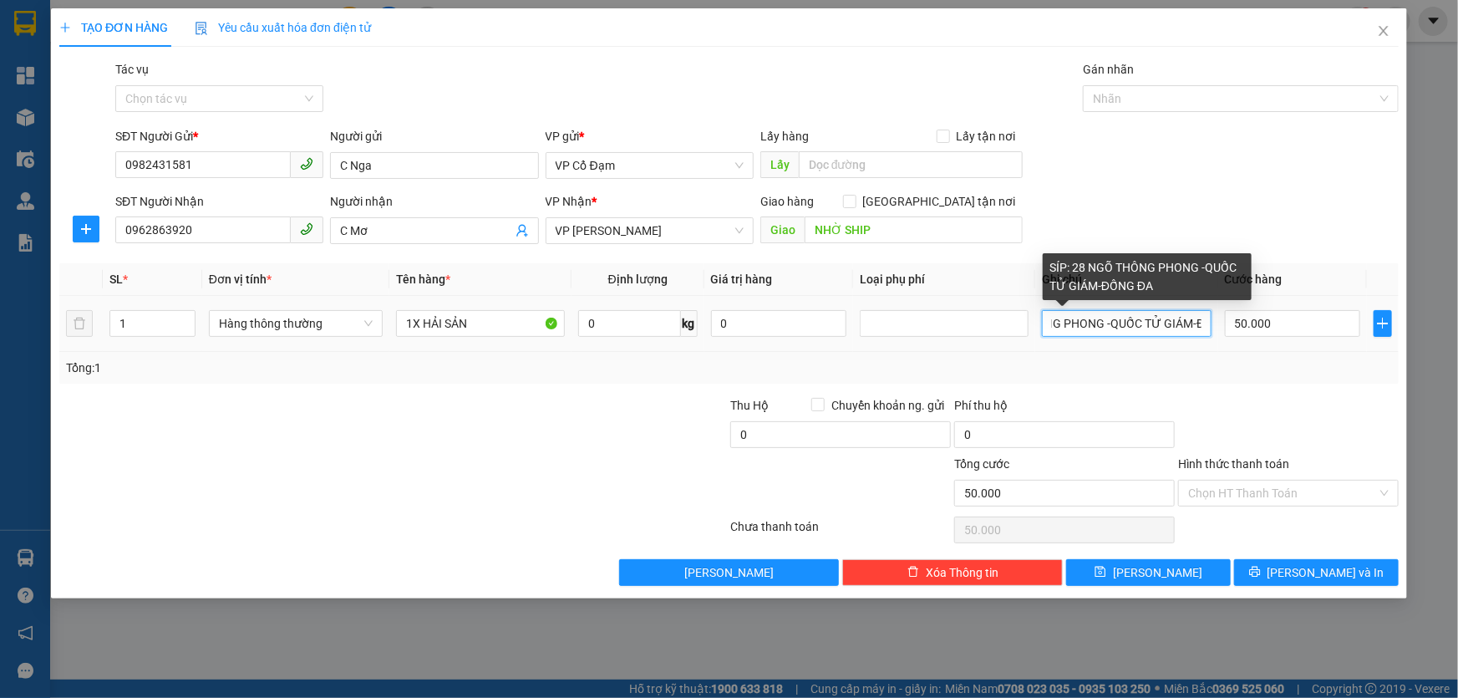
scroll to position [0, 150]
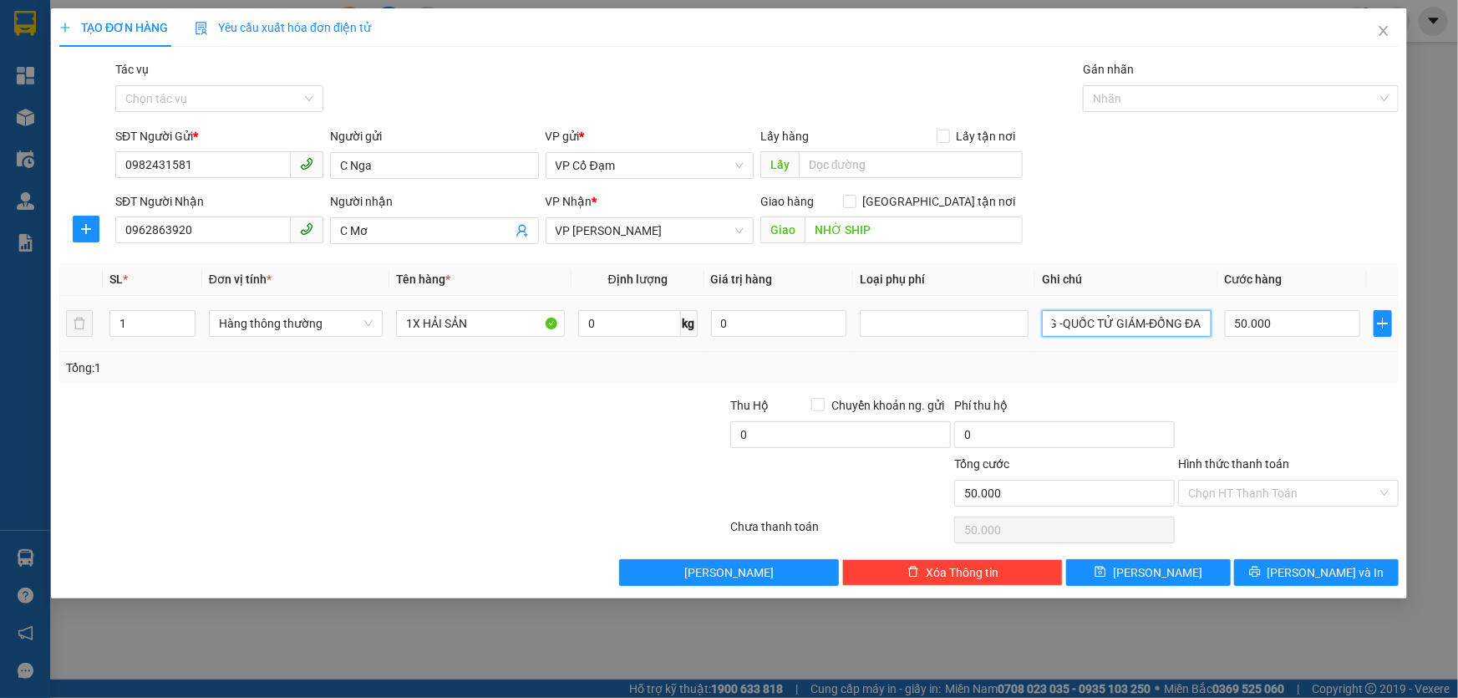
drag, startPoint x: 1071, startPoint y: 323, endPoint x: 1213, endPoint y: 322, distance: 142.0
click at [1213, 322] on td "SÍP: 28 NGÕ THÔNG PHONG -QUỐC TỬ GIÁM-ĐỐNG ĐA" at bounding box center [1126, 324] width 182 height 56
type input "S"
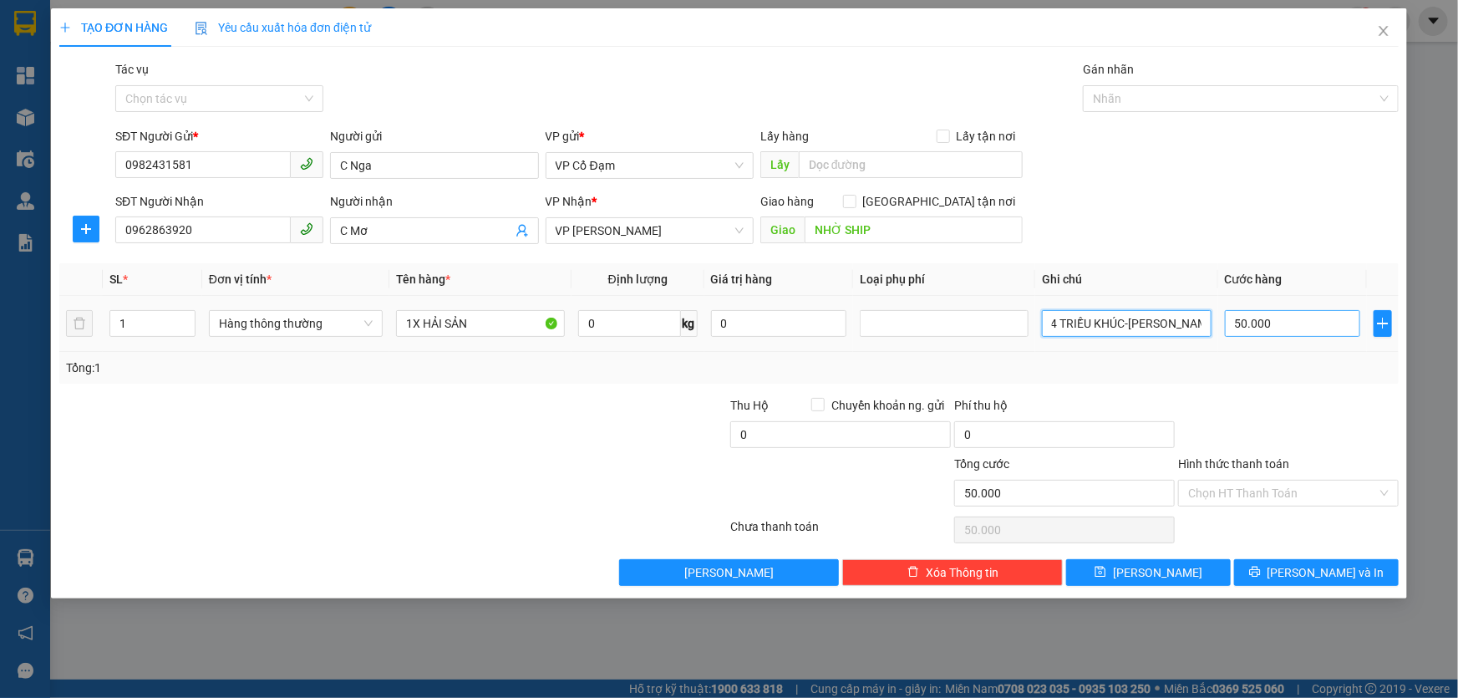
type input "CHUNG PC1-44 TRIỀU KHÚC-THANH XUÂN"
click at [1276, 326] on input "50.000" at bounding box center [1293, 323] width 136 height 27
type input "0"
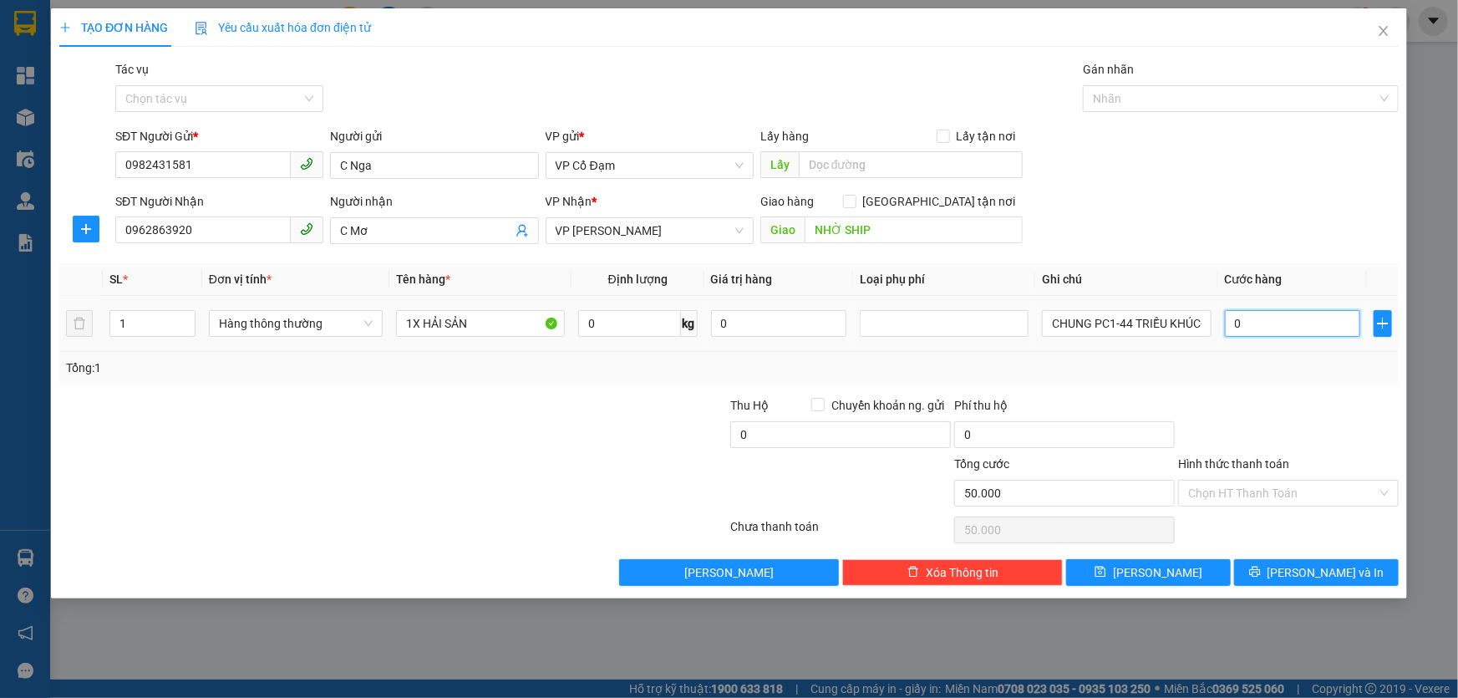
type input "0"
click at [1317, 575] on span "Lưu và In" at bounding box center [1325, 572] width 117 height 18
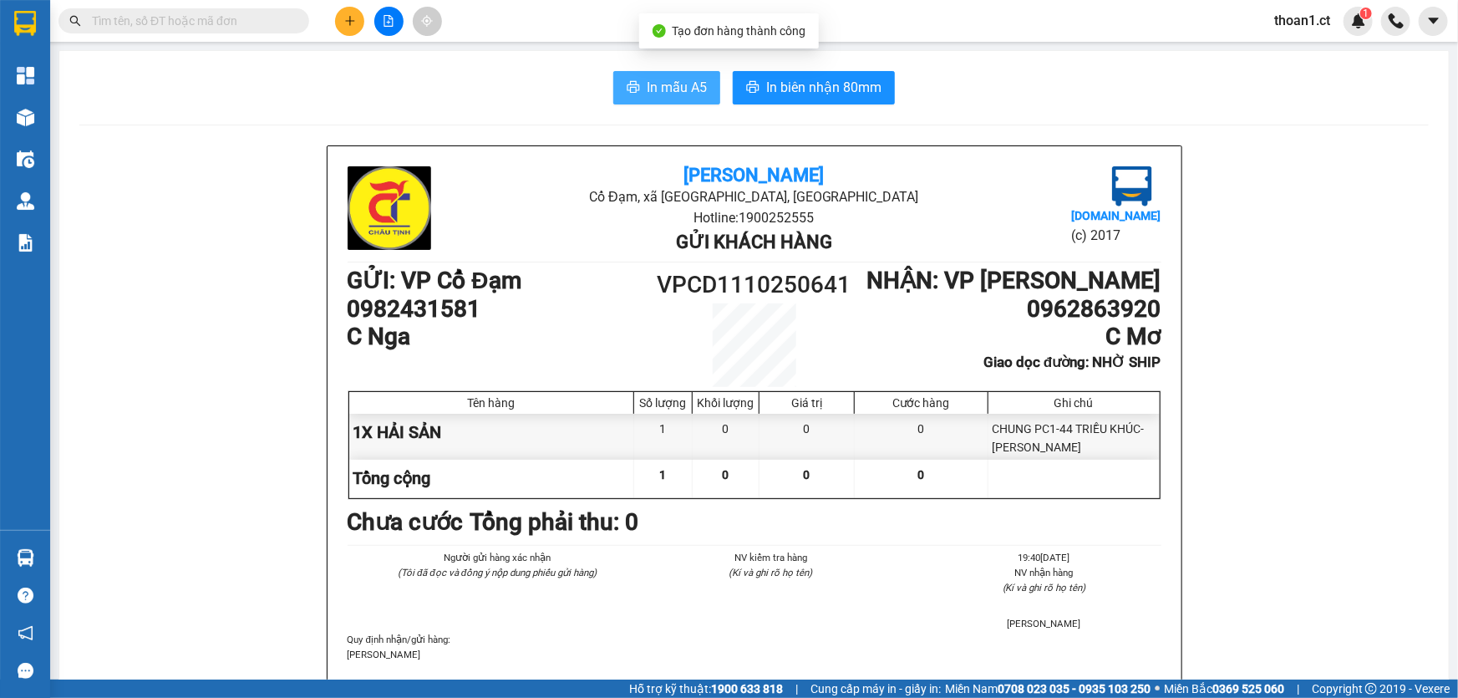
click at [660, 85] on span "In mẫu A5" at bounding box center [677, 87] width 60 height 21
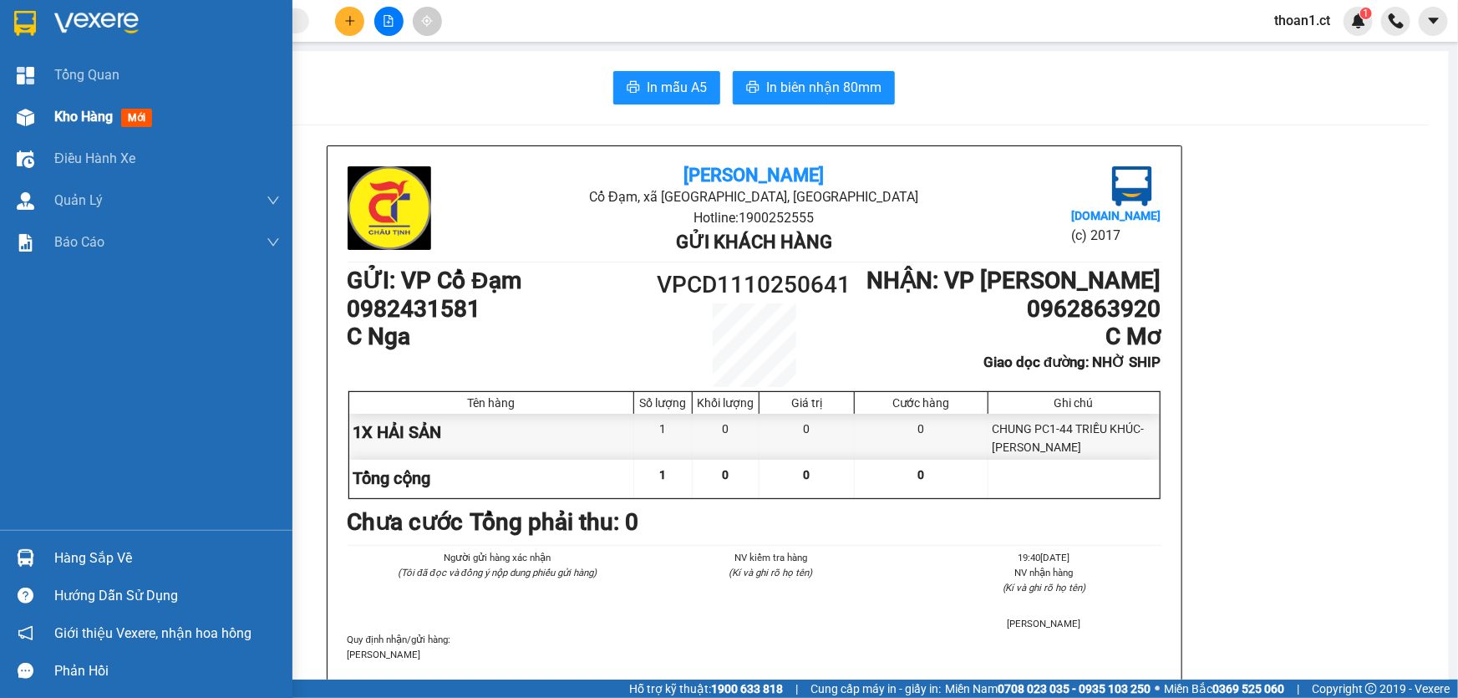
click at [134, 117] on span "mới" at bounding box center [136, 118] width 31 height 18
